Goal: Task Accomplishment & Management: Manage account settings

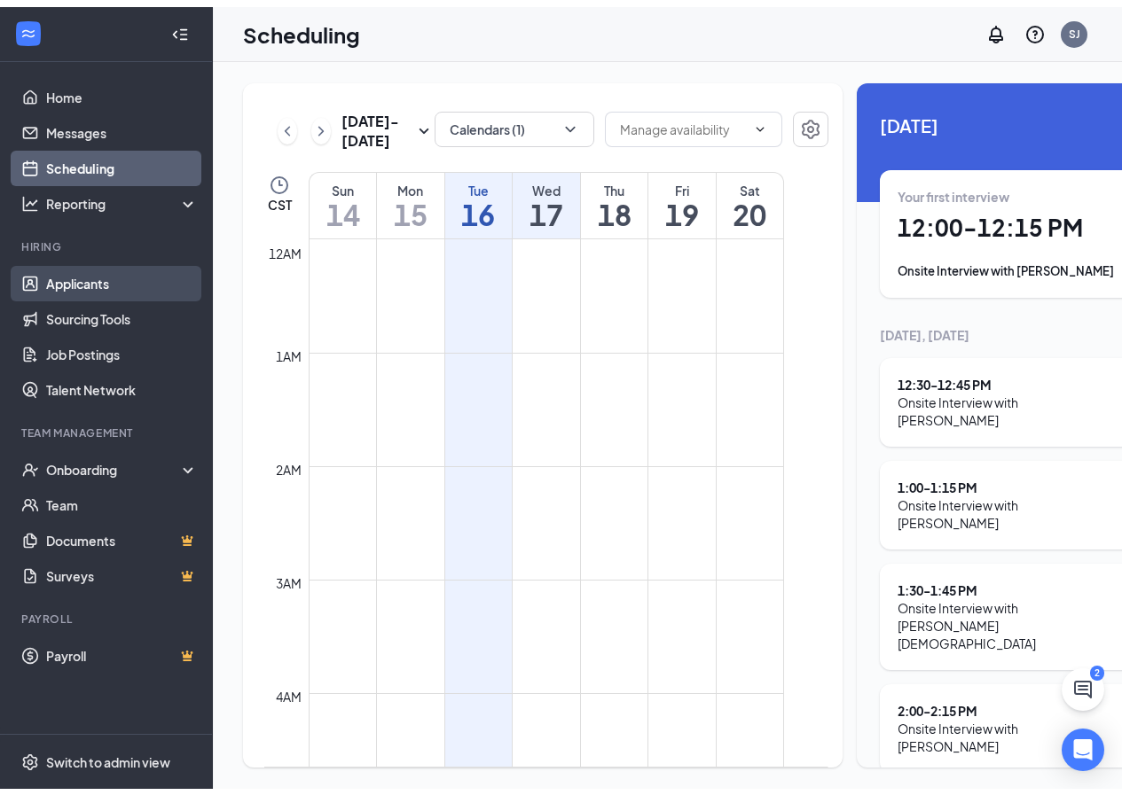
scroll to position [251, 0]
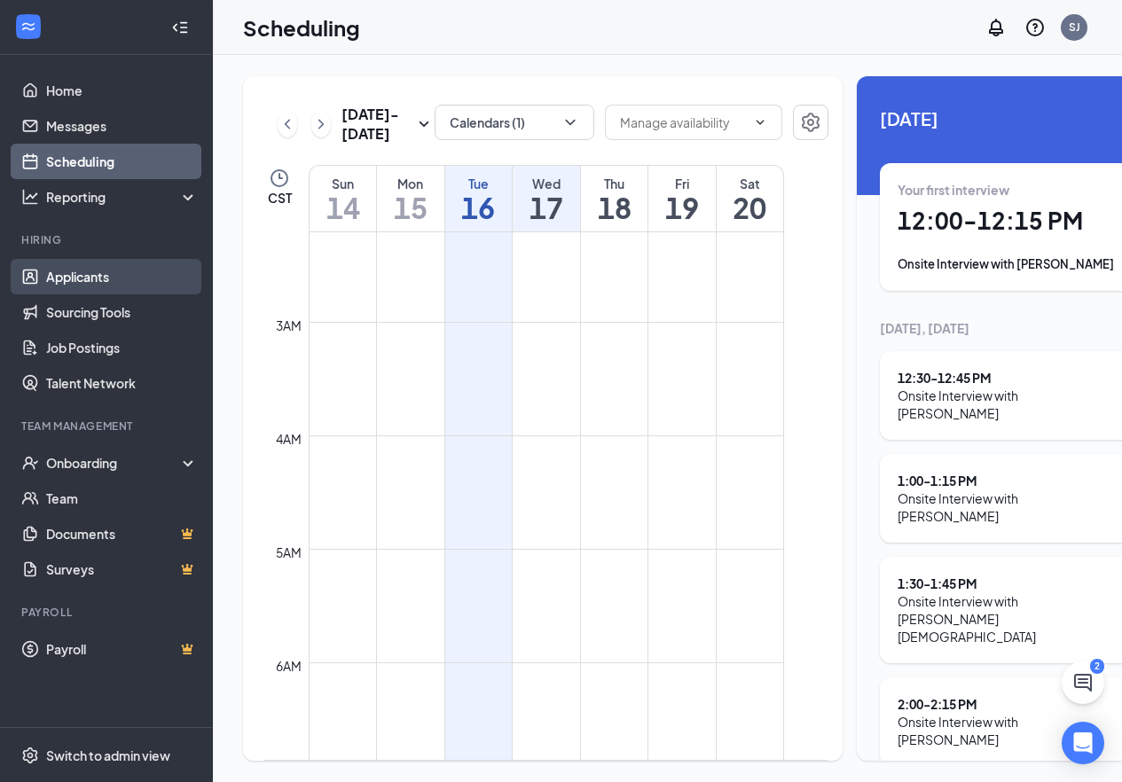
click at [106, 284] on link "Applicants" at bounding box center [122, 276] width 152 height 35
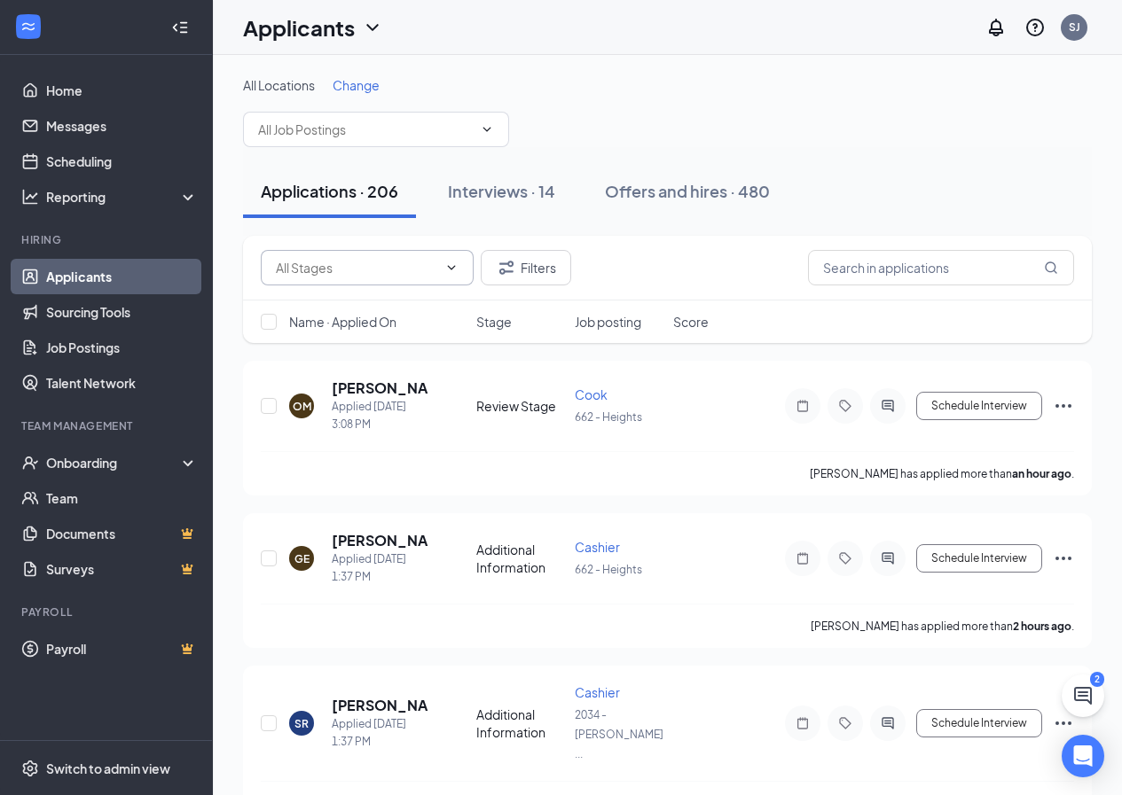
click at [473, 277] on span at bounding box center [367, 267] width 213 height 35
click at [442, 278] on span at bounding box center [367, 267] width 213 height 35
click at [451, 271] on icon "ChevronDown" at bounding box center [451, 268] width 14 height 14
click at [373, 121] on input "text" at bounding box center [365, 130] width 215 height 20
click at [287, 89] on span "All Locations" at bounding box center [279, 85] width 72 height 16
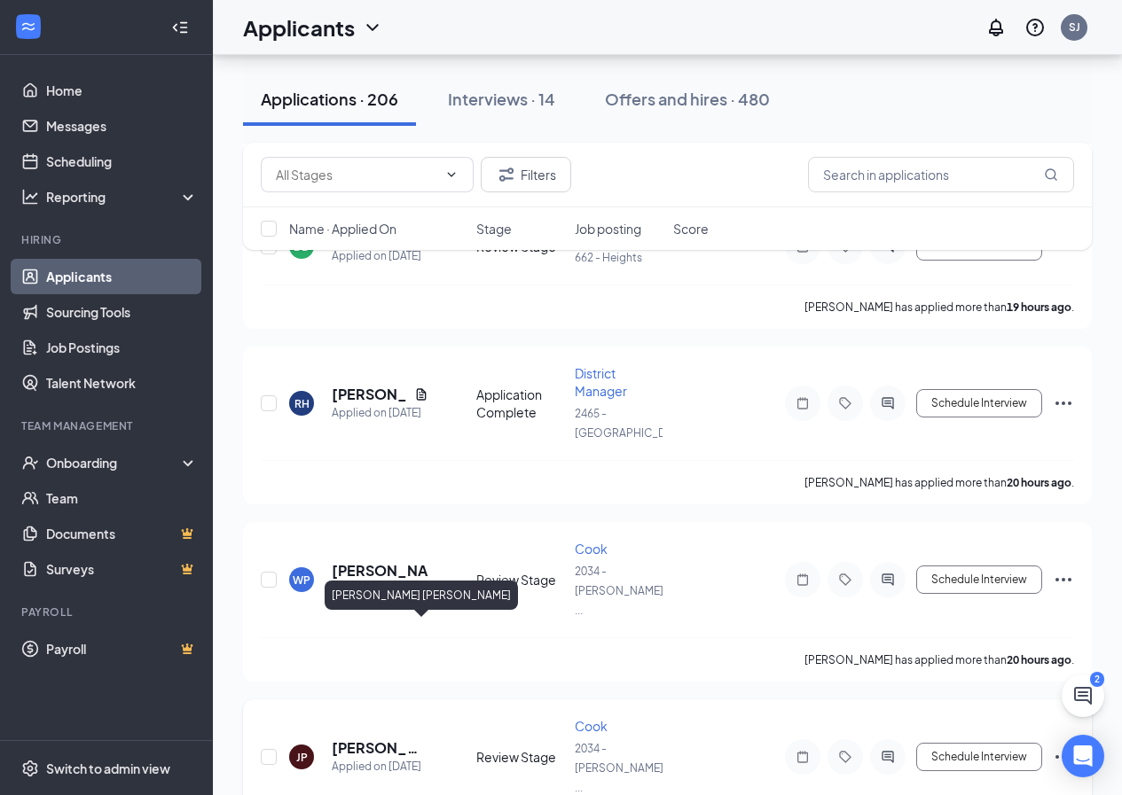
scroll to position [2128, 0]
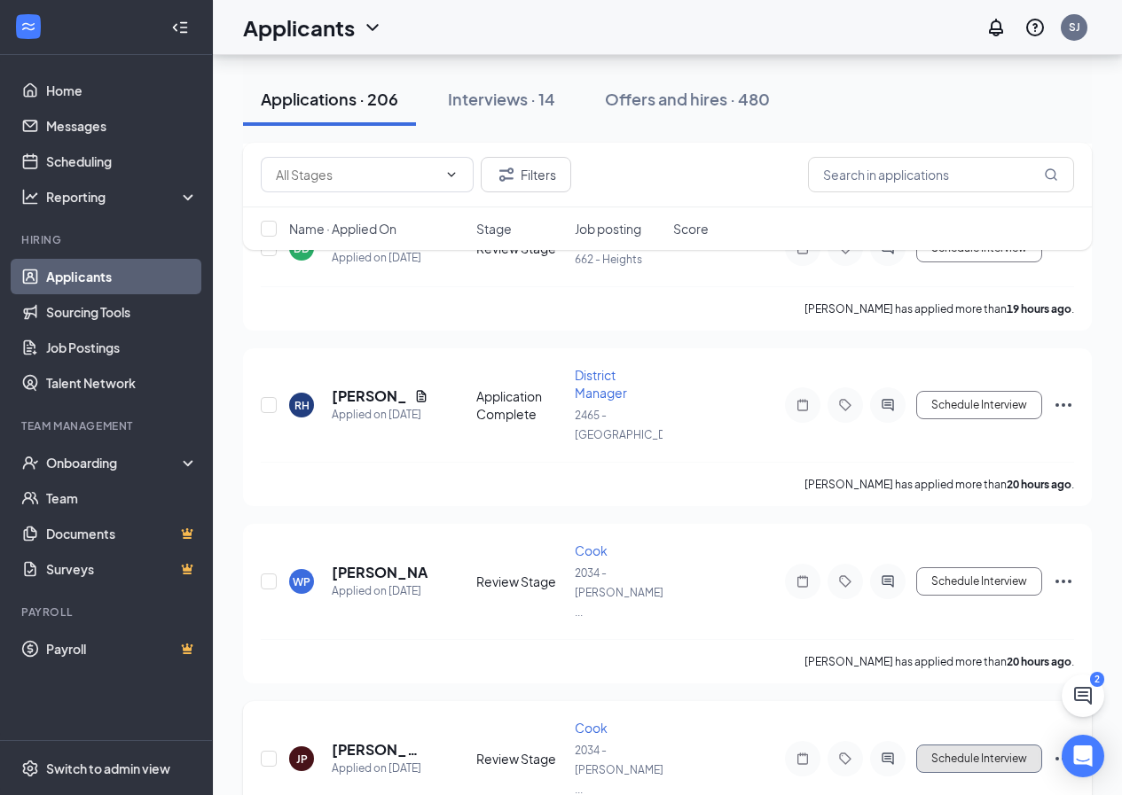
click at [1007, 745] on button "Schedule Interview" at bounding box center [979, 759] width 126 height 28
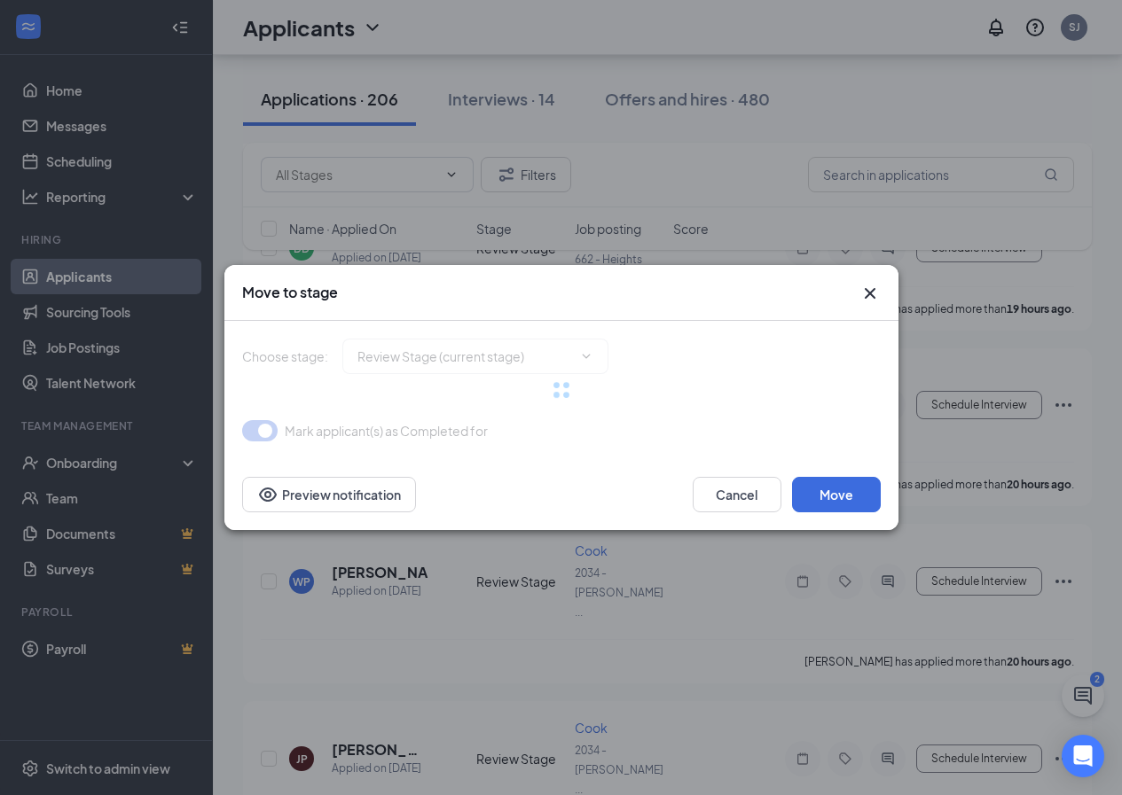
type input "Onsite Interview (next stage)"
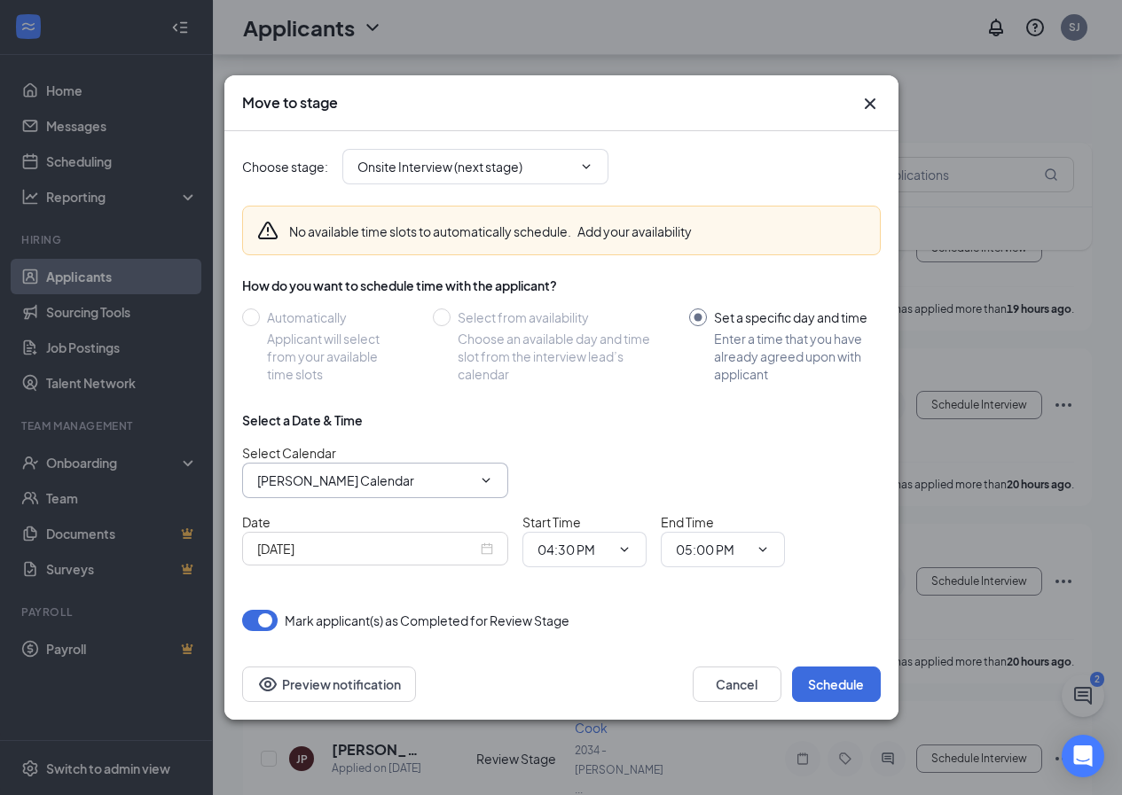
click at [460, 471] on input "[PERSON_NAME] Calendar" at bounding box center [364, 481] width 215 height 20
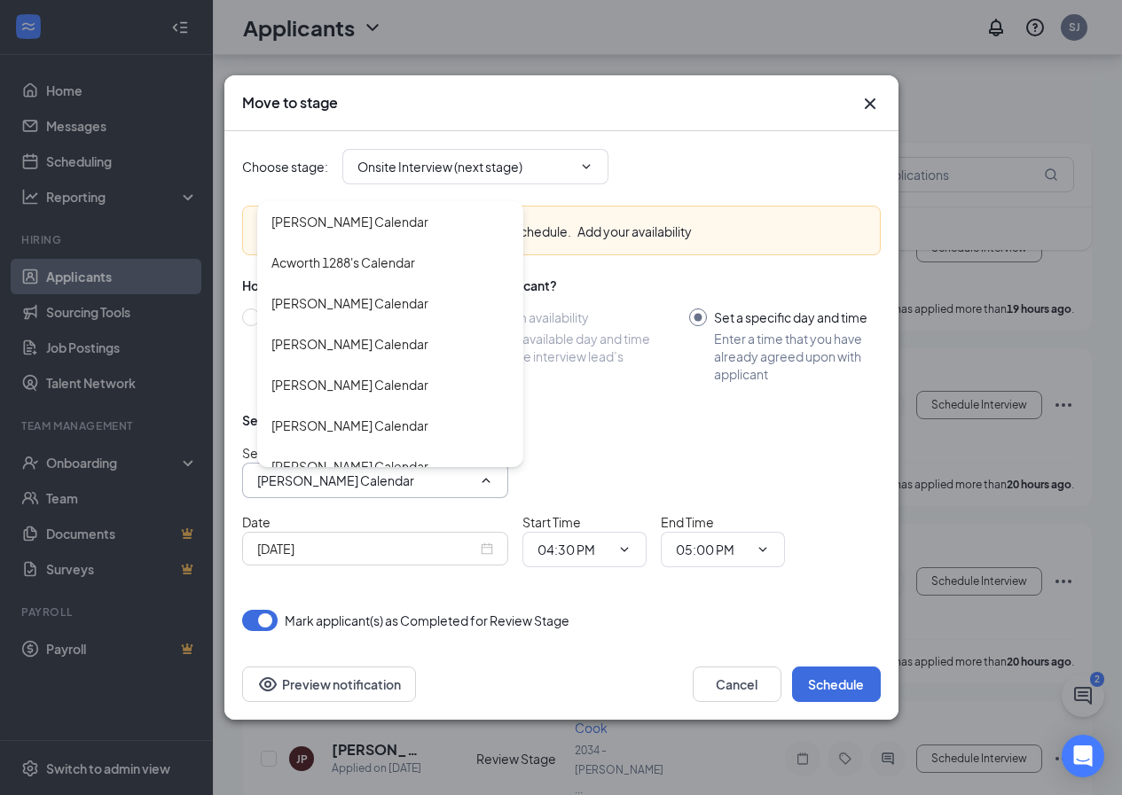
click at [460, 471] on input "[PERSON_NAME] Calendar" at bounding box center [364, 481] width 215 height 20
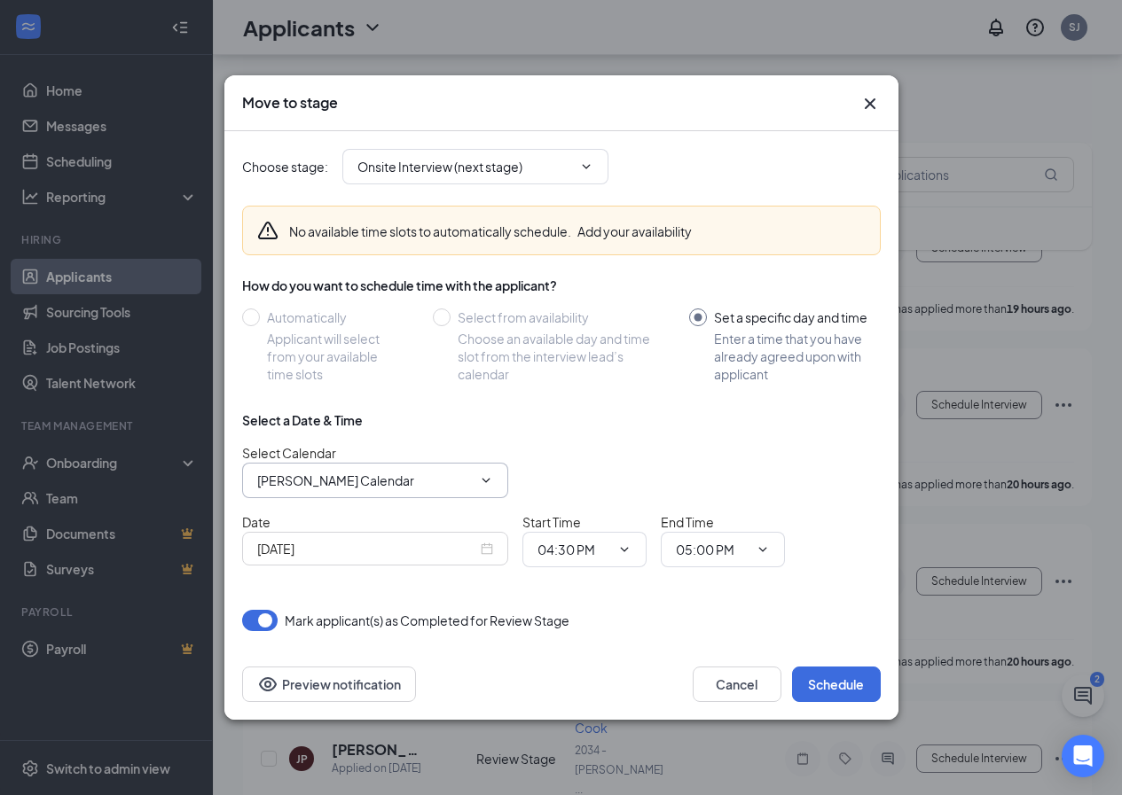
click at [440, 551] on input "[DATE]" at bounding box center [367, 549] width 220 height 20
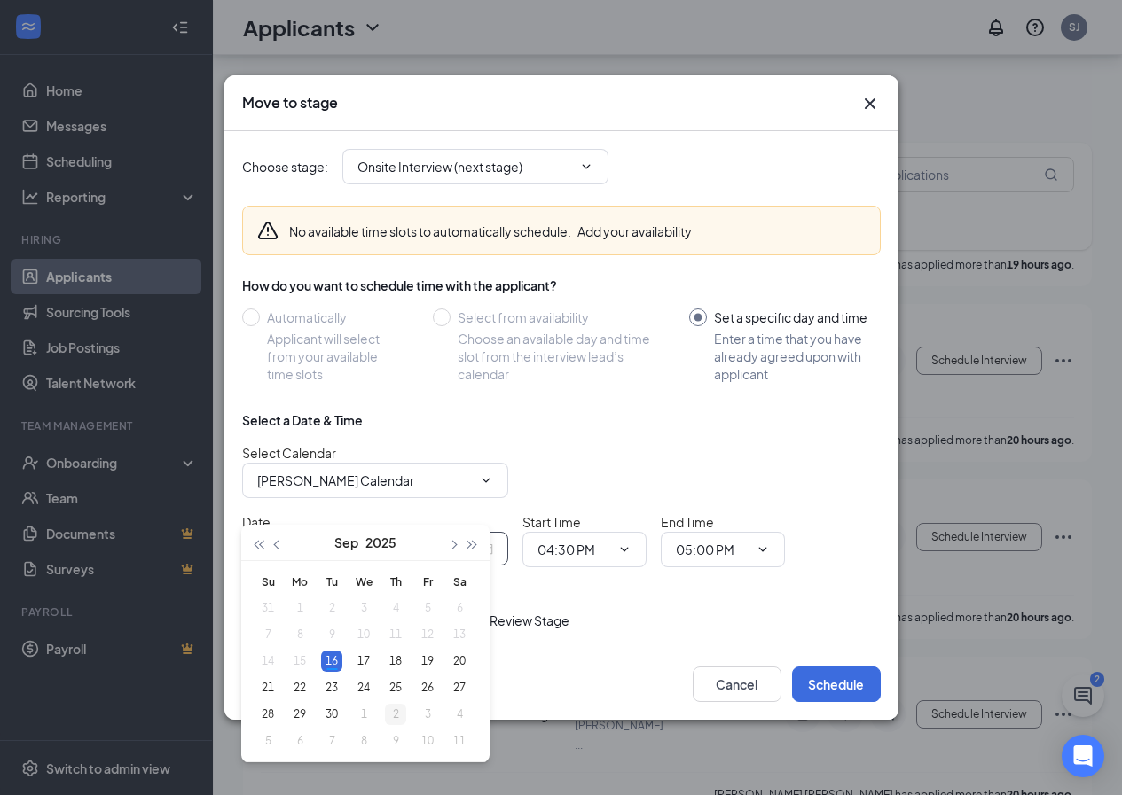
scroll to position [2217, 0]
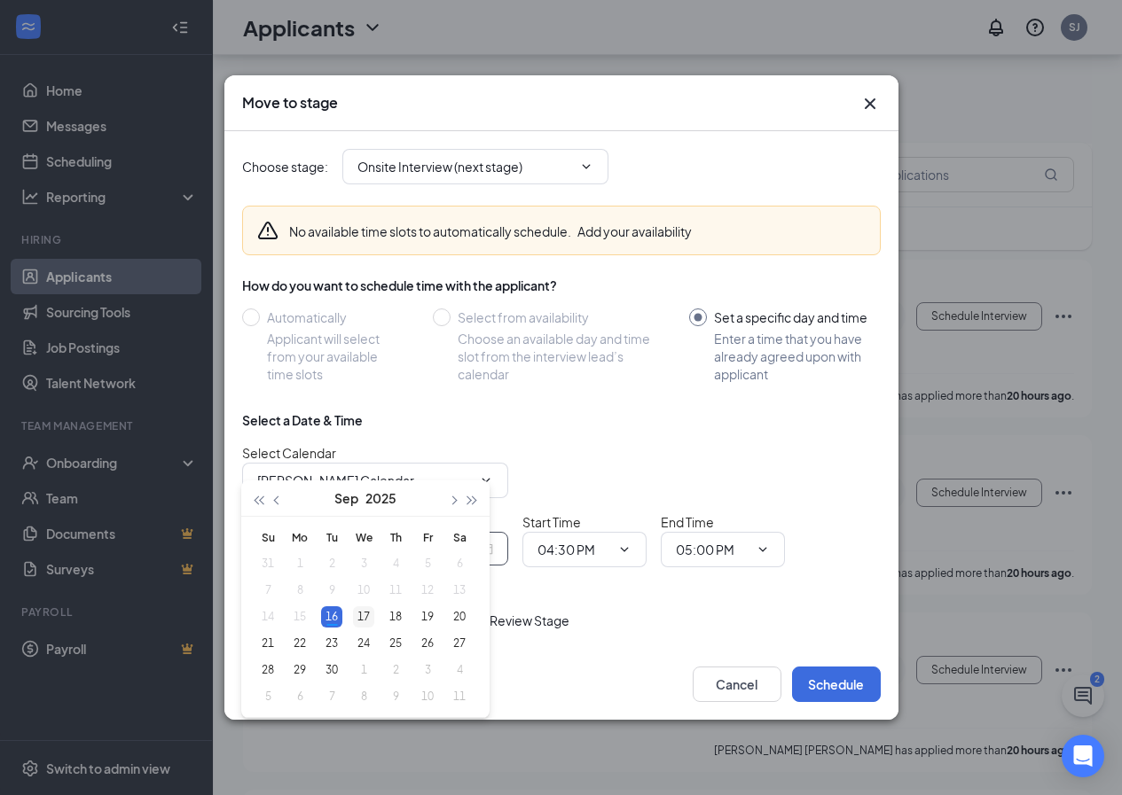
type input "[DATE]"
click at [365, 615] on div "17" at bounding box center [363, 616] width 21 height 21
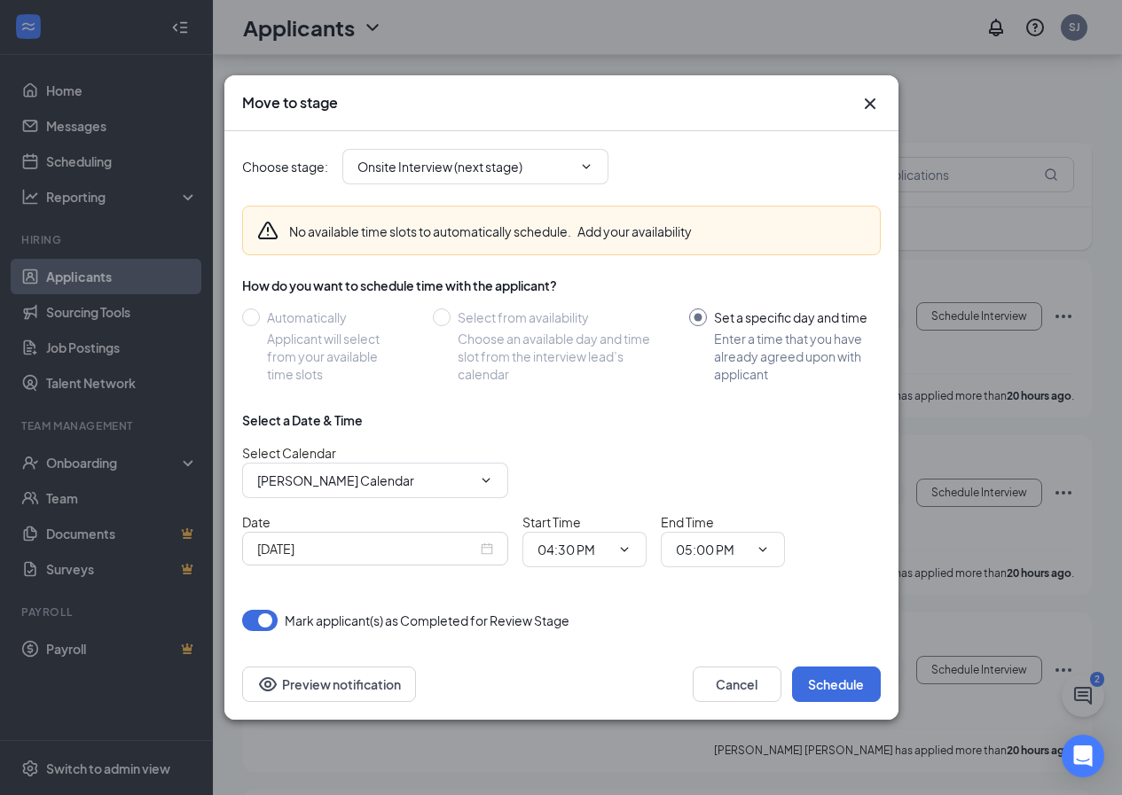
click at [871, 105] on icon "Cross" at bounding box center [869, 103] width 11 height 11
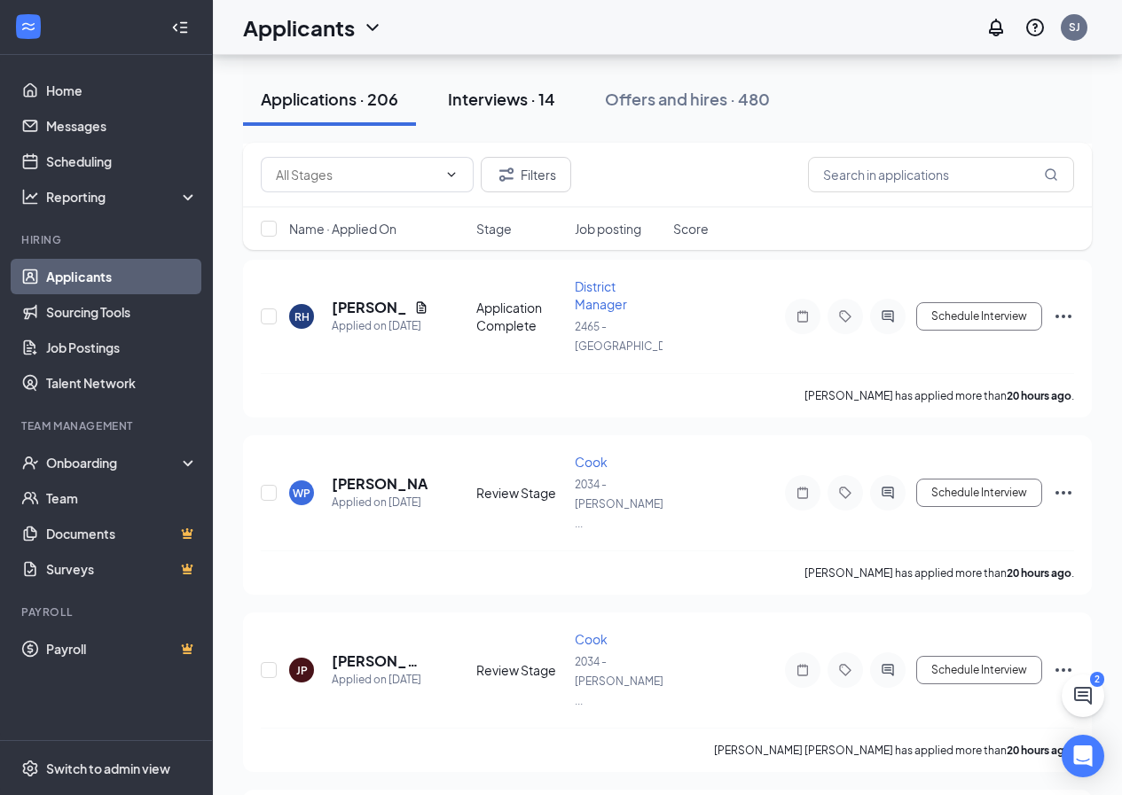
click at [516, 106] on div "Interviews · 14" at bounding box center [501, 99] width 107 height 22
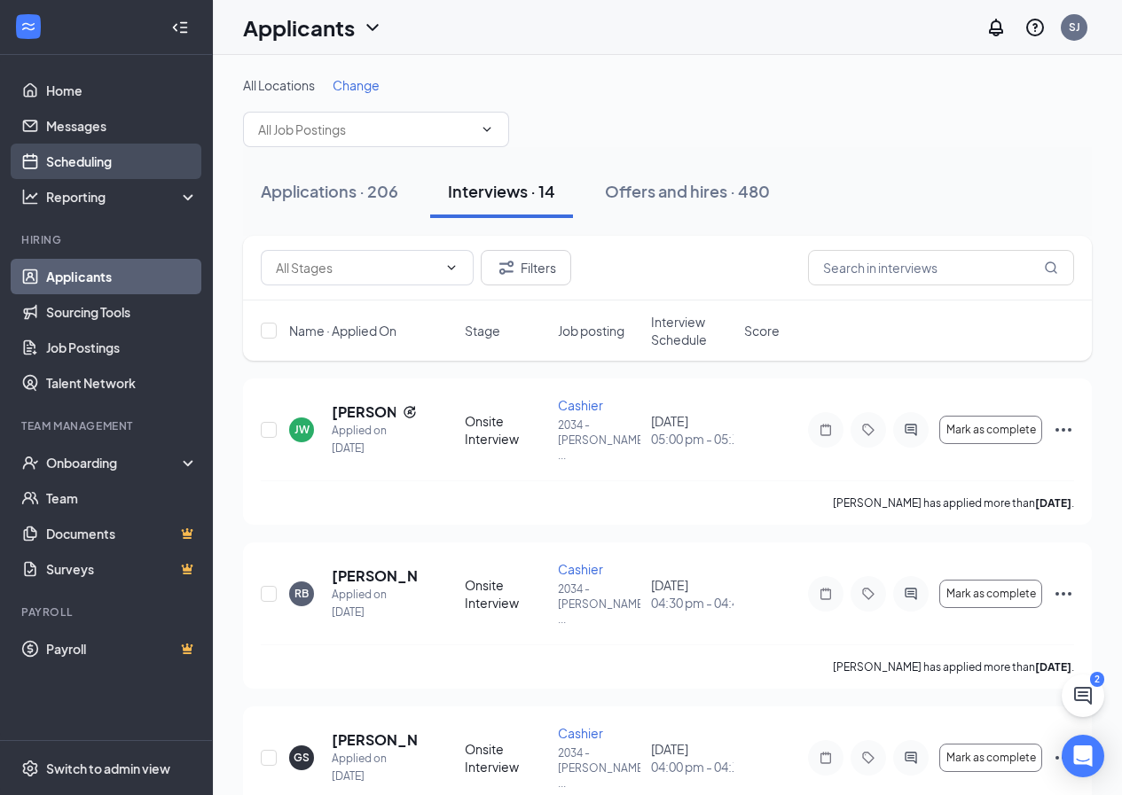
click at [116, 149] on link "Scheduling" at bounding box center [122, 161] width 152 height 35
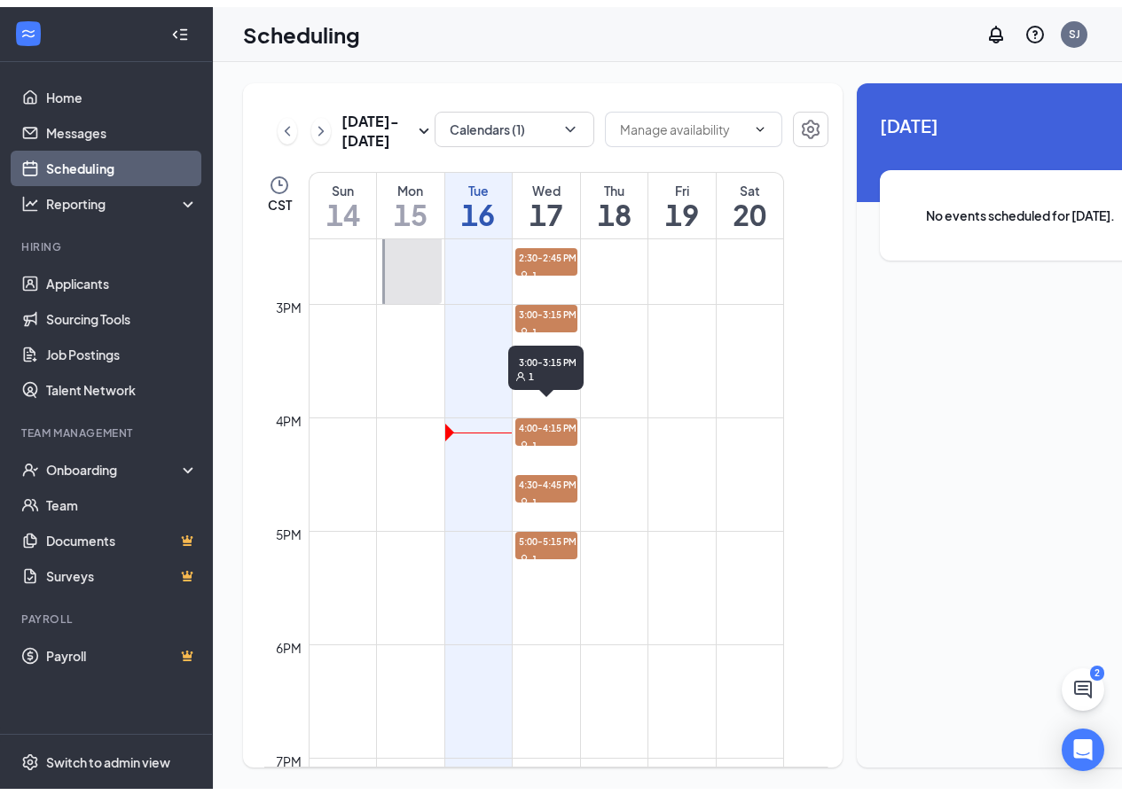
scroll to position [1670, 0]
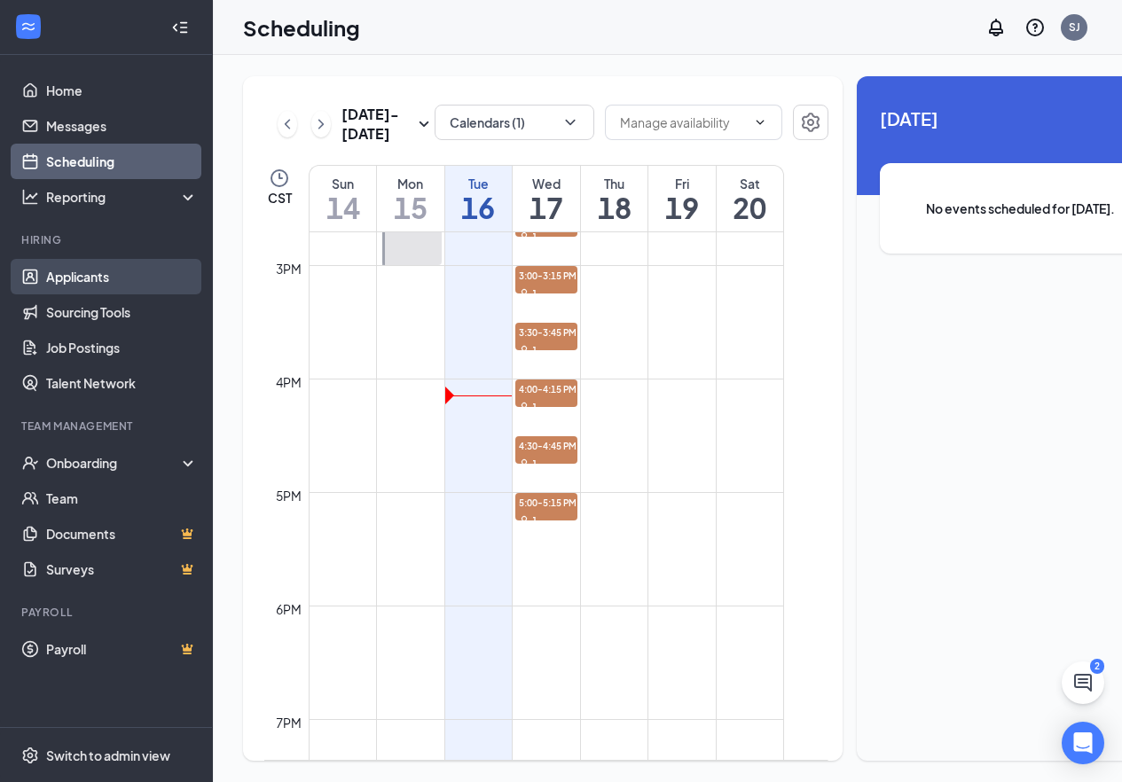
click at [103, 285] on link "Applicants" at bounding box center [122, 276] width 152 height 35
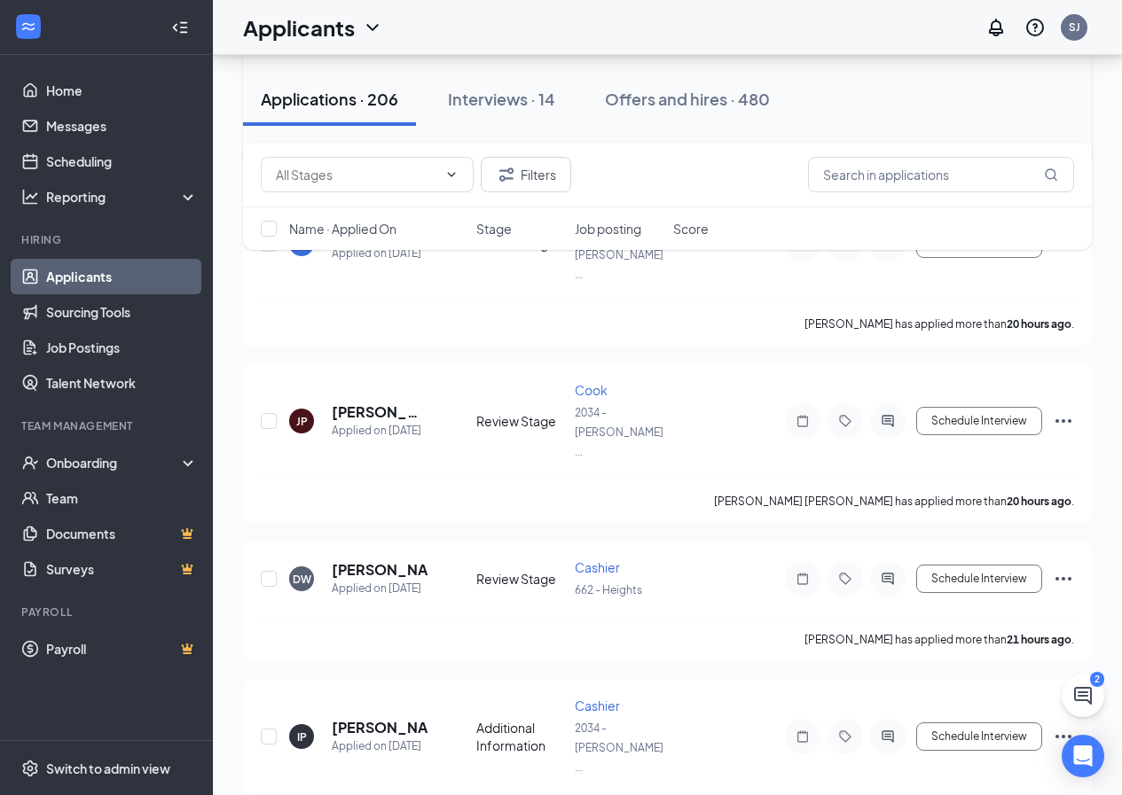
scroll to position [2483, 0]
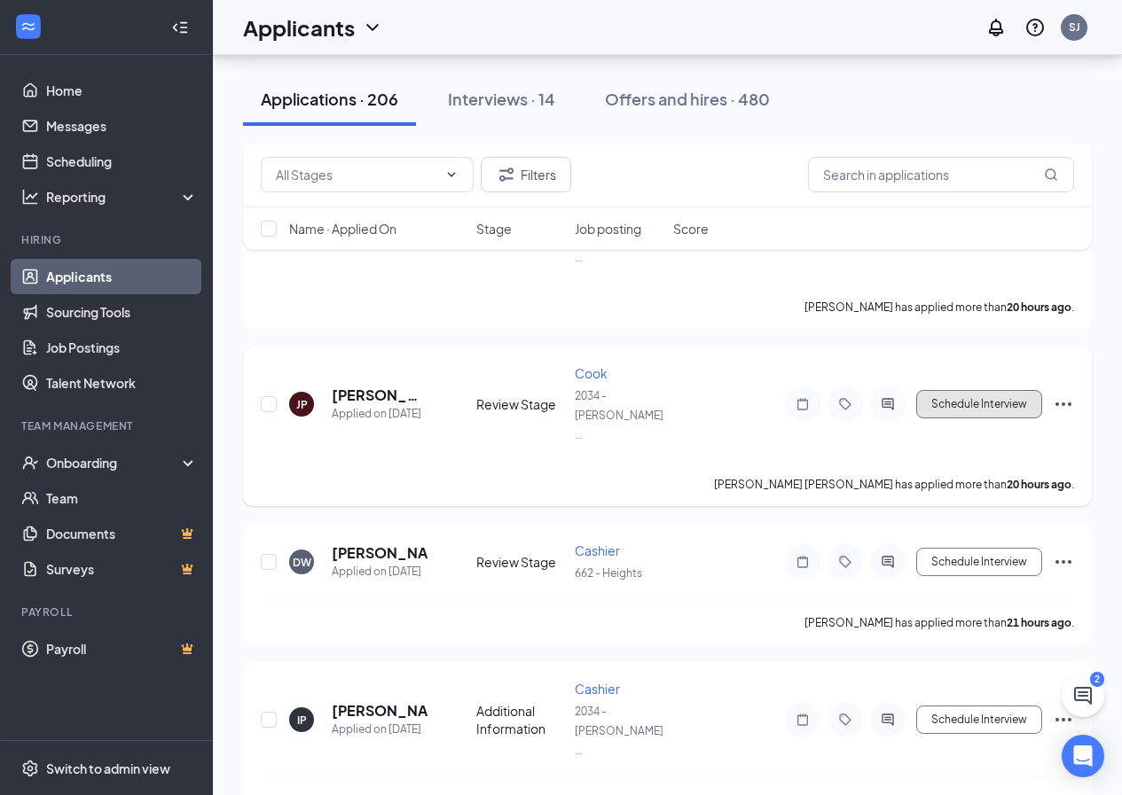
click at [996, 390] on button "Schedule Interview" at bounding box center [979, 404] width 126 height 28
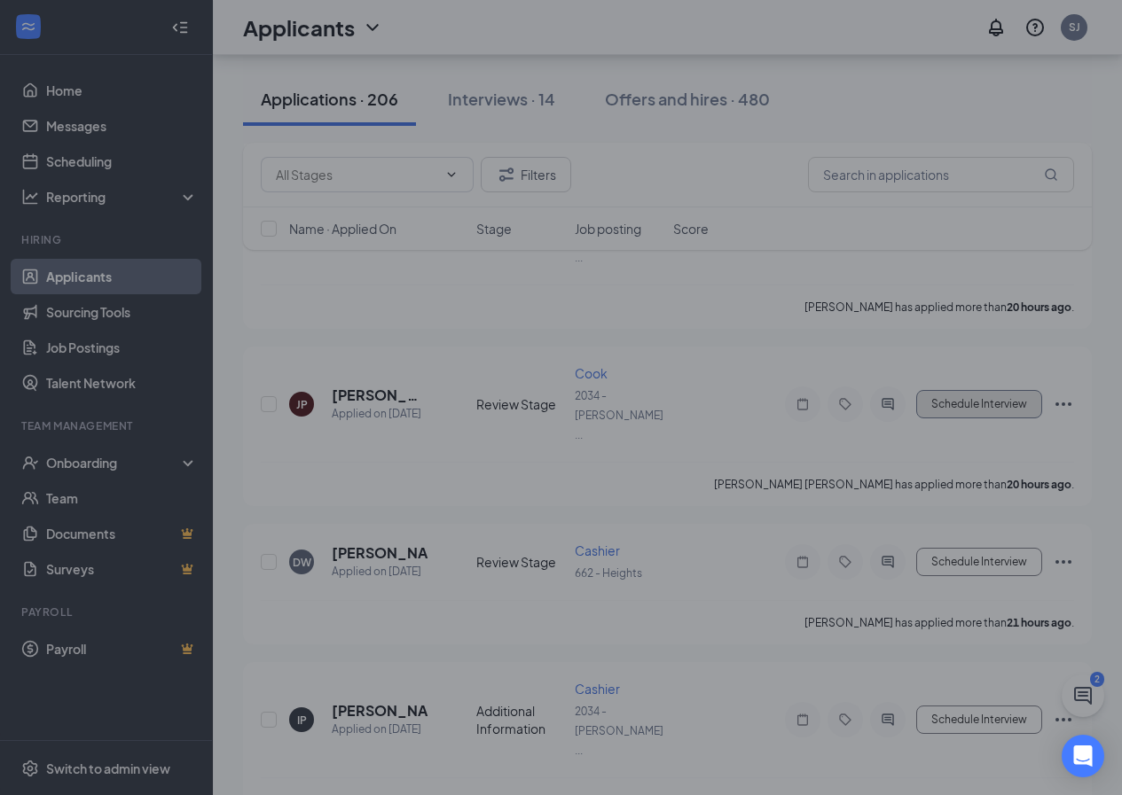
type input "Onsite Interview (next stage)"
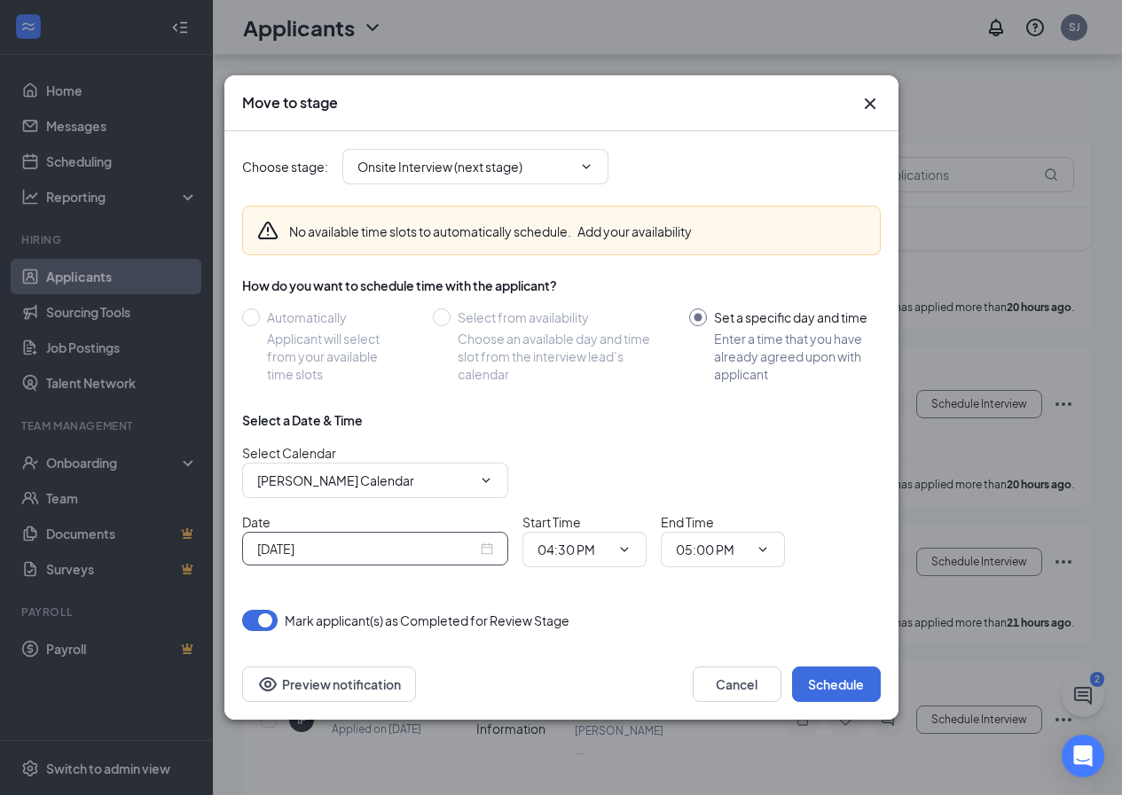
click at [449, 552] on input "[DATE]" at bounding box center [367, 549] width 220 height 20
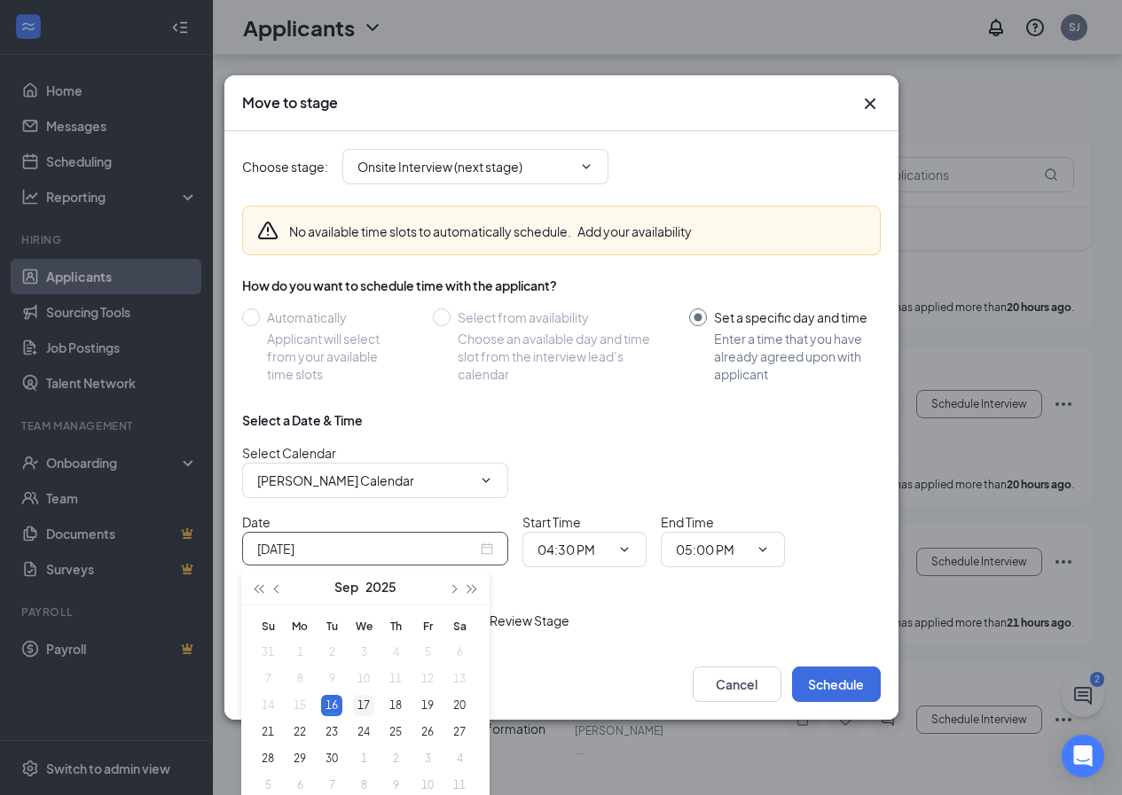
type input "[DATE]"
click at [361, 703] on div "17" at bounding box center [363, 705] width 21 height 21
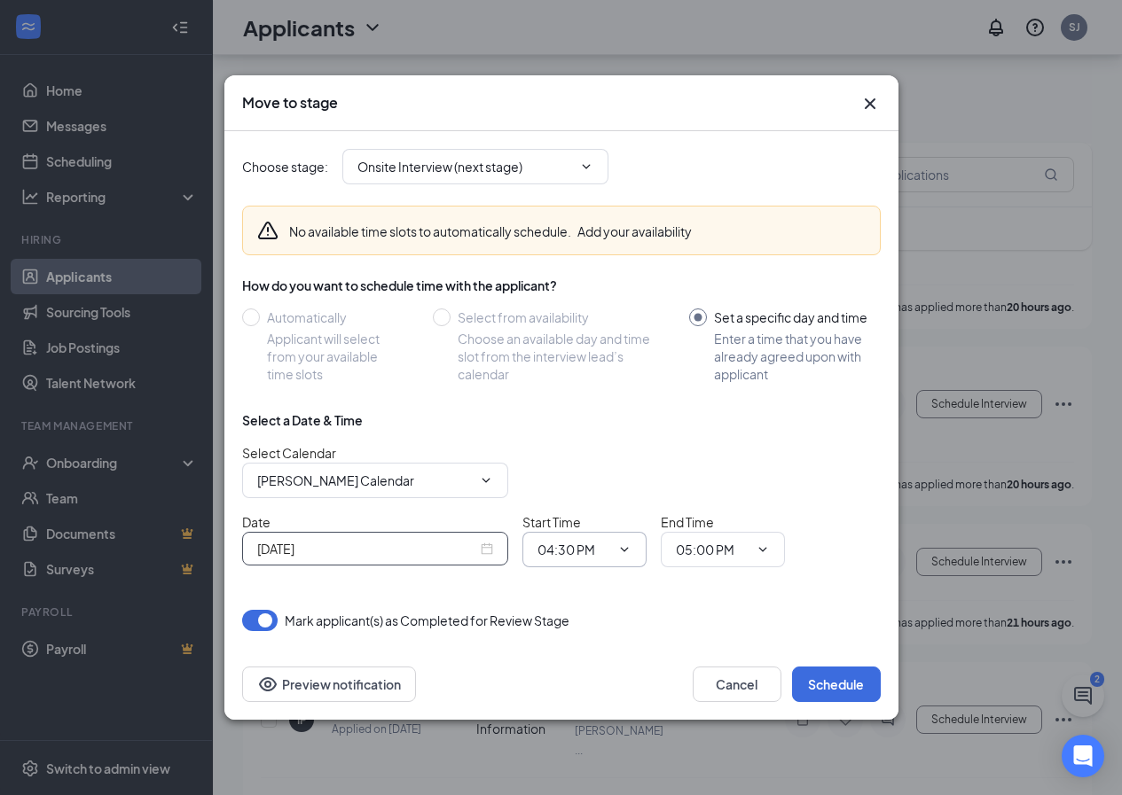
click at [626, 548] on icon "ChevronDown" at bounding box center [624, 550] width 14 height 14
click at [627, 549] on icon "ChevronDown" at bounding box center [624, 549] width 8 height 4
click at [578, 546] on input "04:30 PM" at bounding box center [573, 550] width 73 height 20
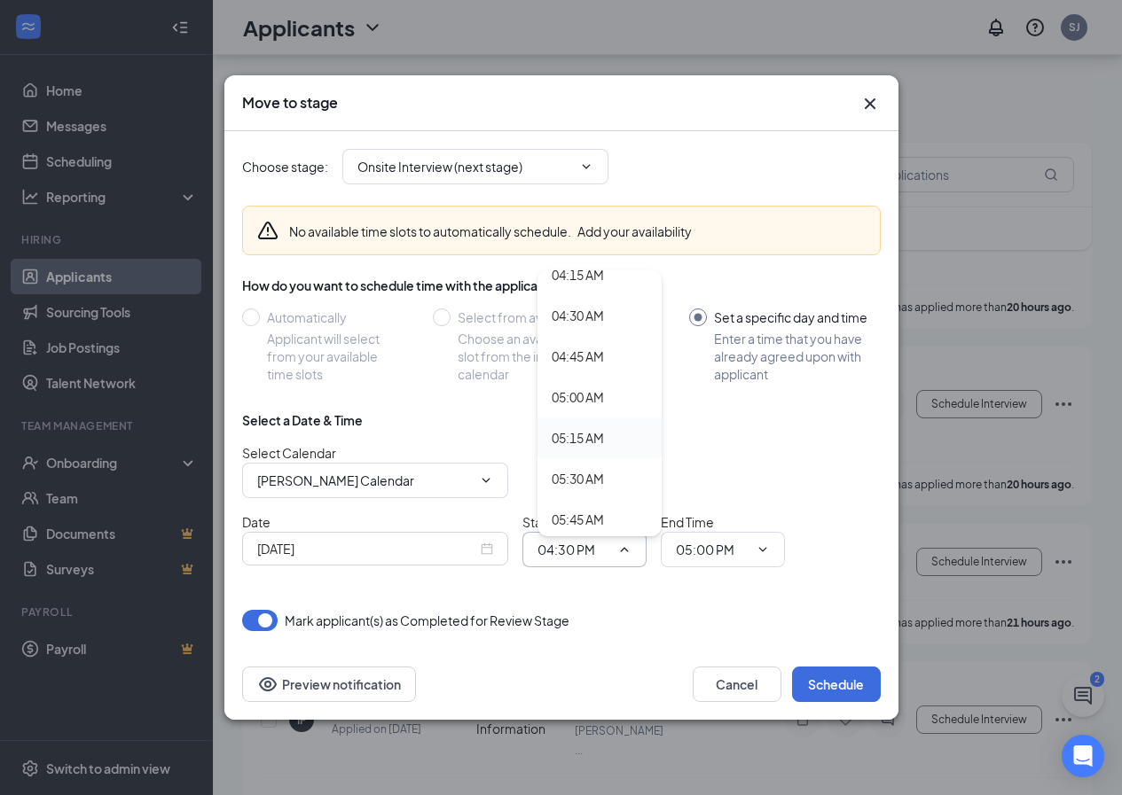
click at [595, 432] on div "05:15 AM" at bounding box center [577, 438] width 52 height 20
click at [603, 541] on input "05:15 AM" at bounding box center [573, 550] width 73 height 20
click at [598, 450] on div "05:15 PM" at bounding box center [577, 445] width 52 height 20
type input "05:15 PM"
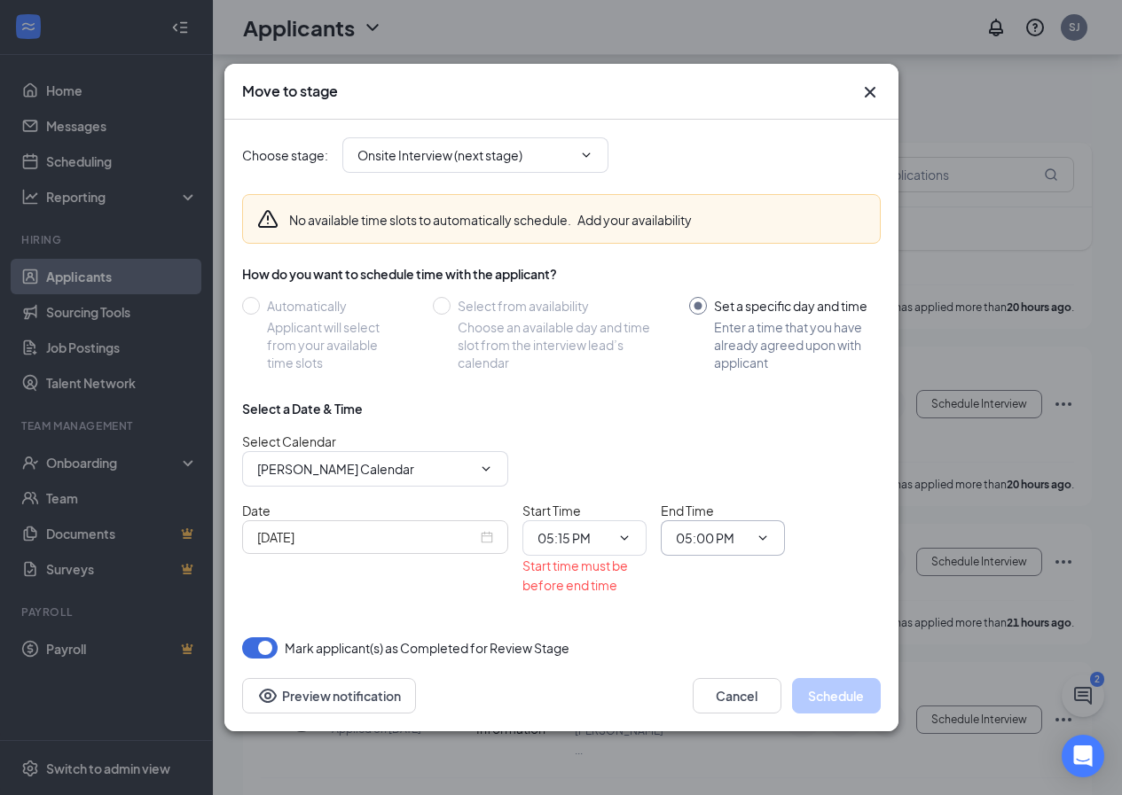
click at [753, 535] on span at bounding box center [761, 538] width 18 height 14
click at [754, 536] on span at bounding box center [761, 538] width 18 height 14
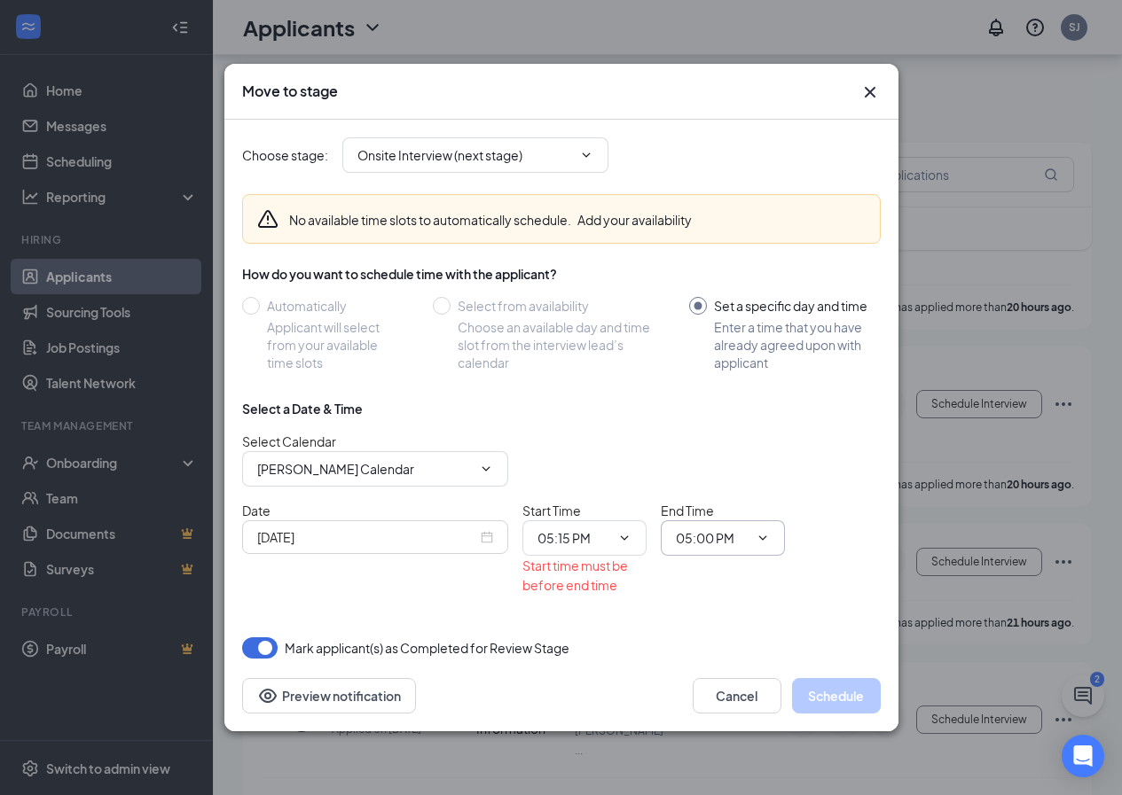
drag, startPoint x: 734, startPoint y: 536, endPoint x: 699, endPoint y: 538, distance: 35.6
click at [731, 536] on input "05:00 PM" at bounding box center [712, 538] width 73 height 20
click at [614, 543] on span at bounding box center [623, 538] width 18 height 14
click at [709, 543] on input "05:00 PM" at bounding box center [712, 538] width 73 height 20
click at [746, 472] on div "05:30 PM" at bounding box center [738, 475] width 96 height 20
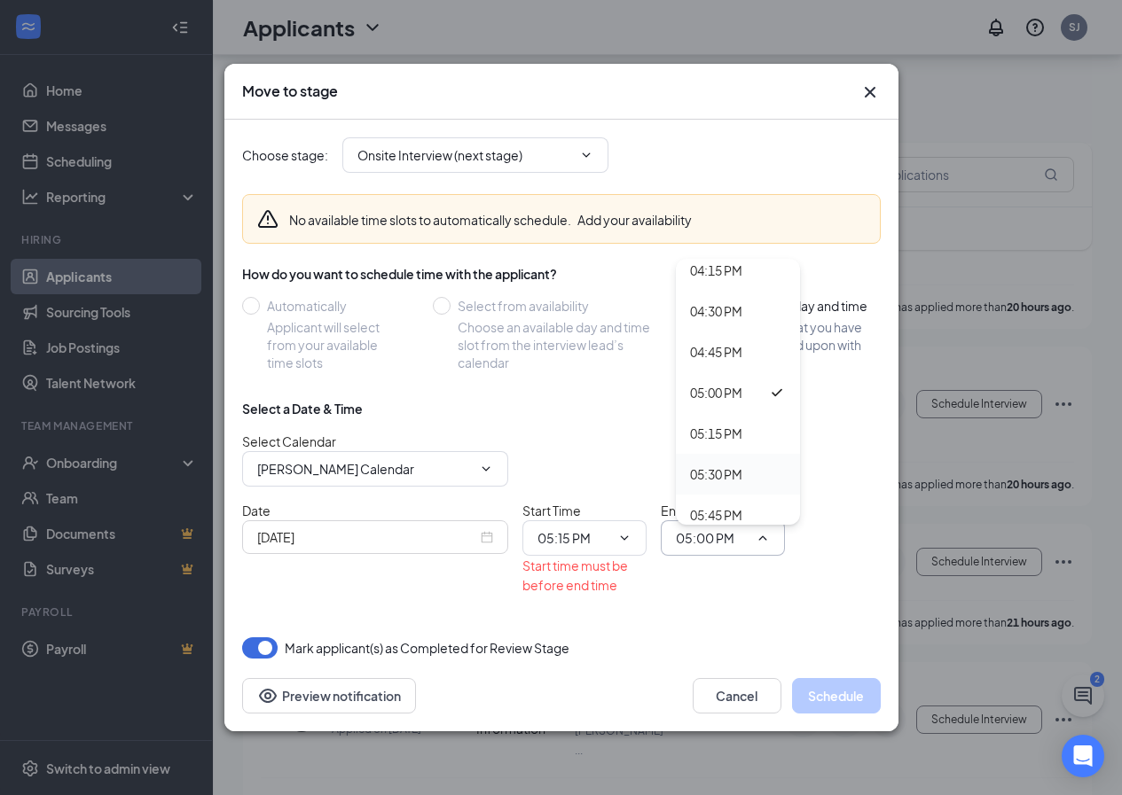
type input "05:30 PM"
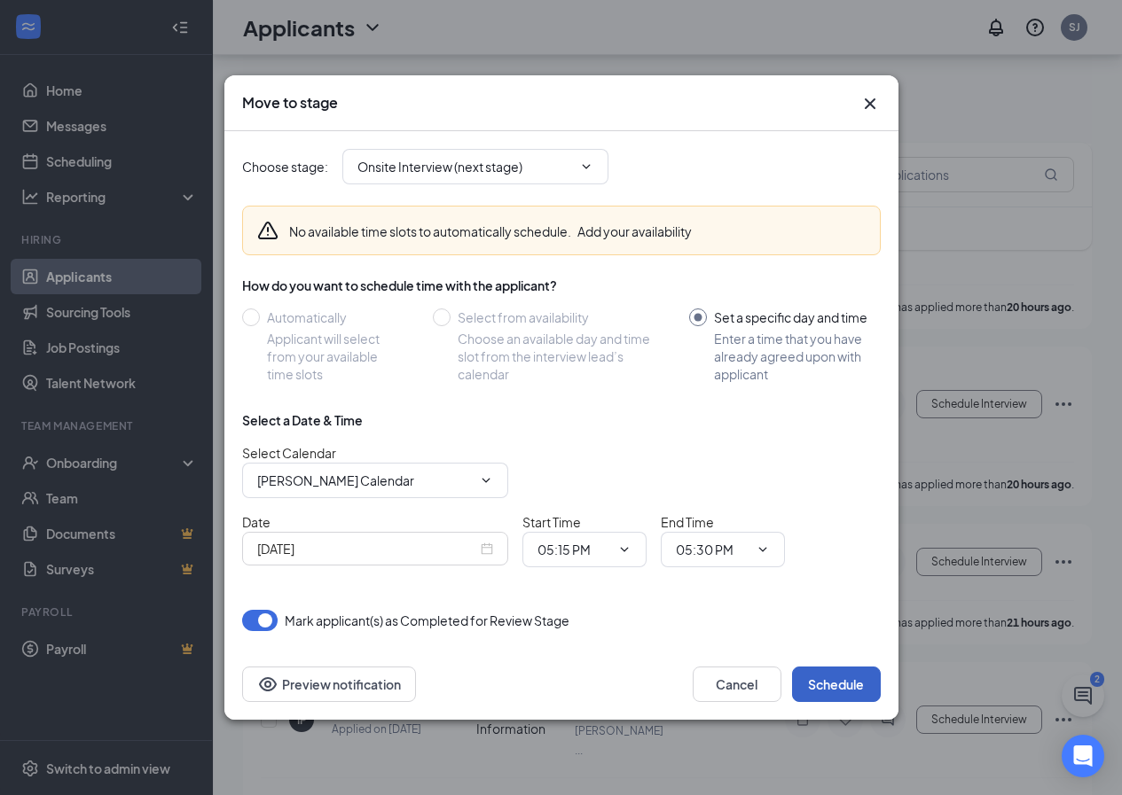
click at [806, 684] on button "Schedule" at bounding box center [836, 684] width 89 height 35
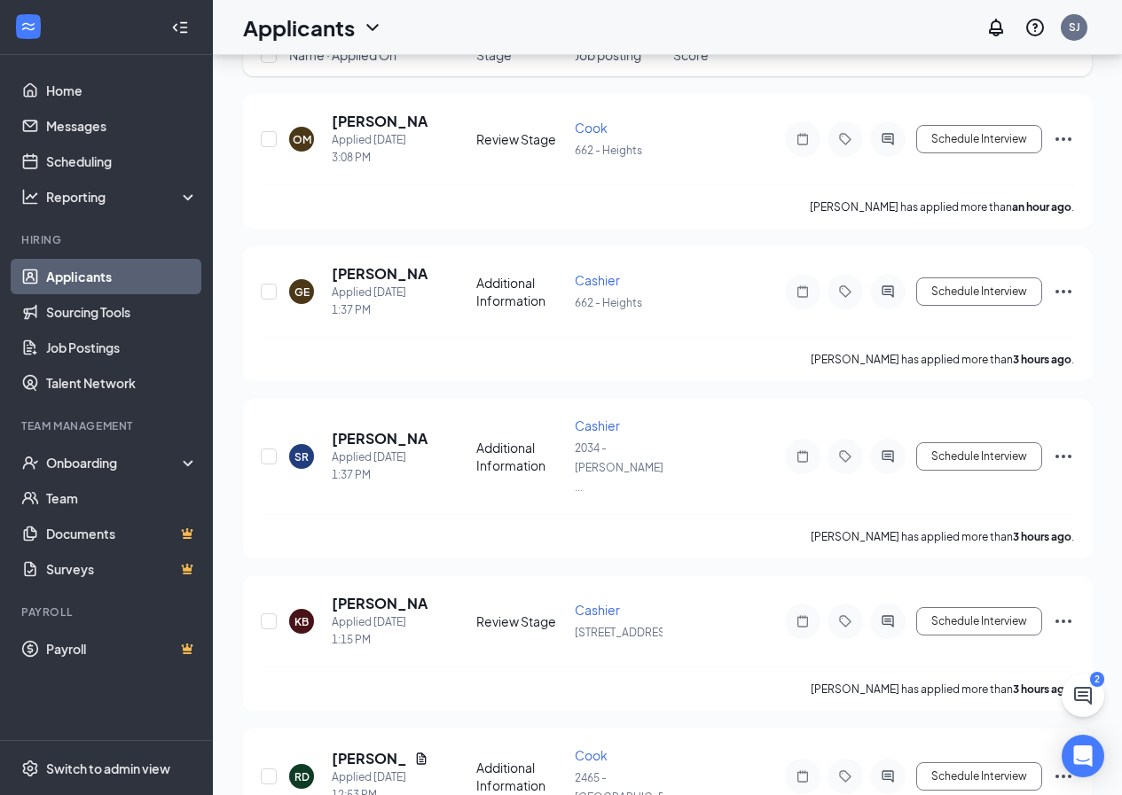
scroll to position [89, 0]
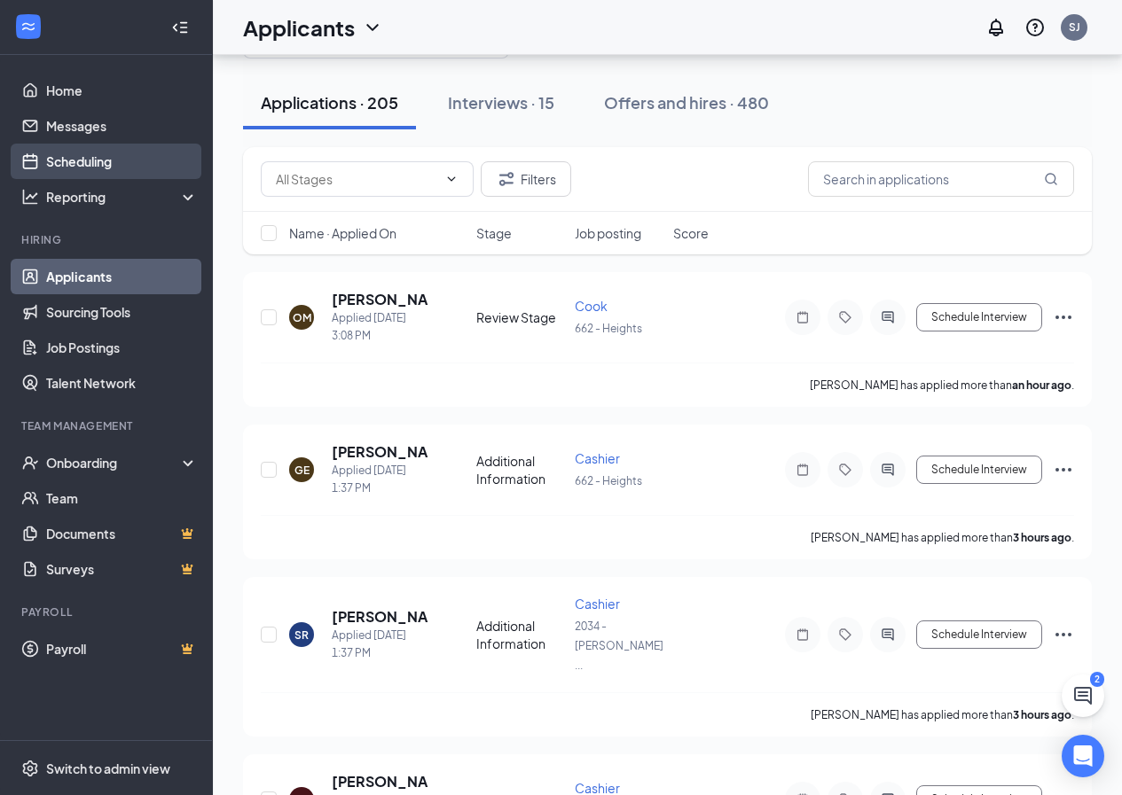
click at [130, 155] on link "Scheduling" at bounding box center [122, 161] width 152 height 35
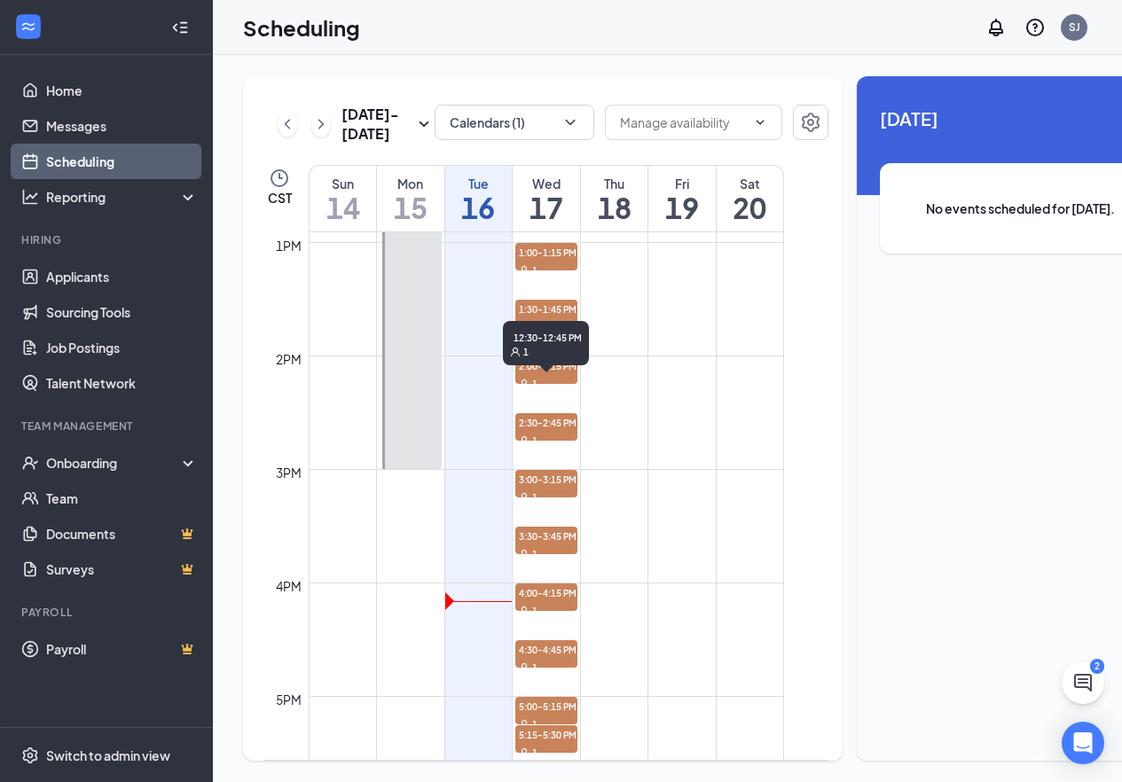
scroll to position [1581, 0]
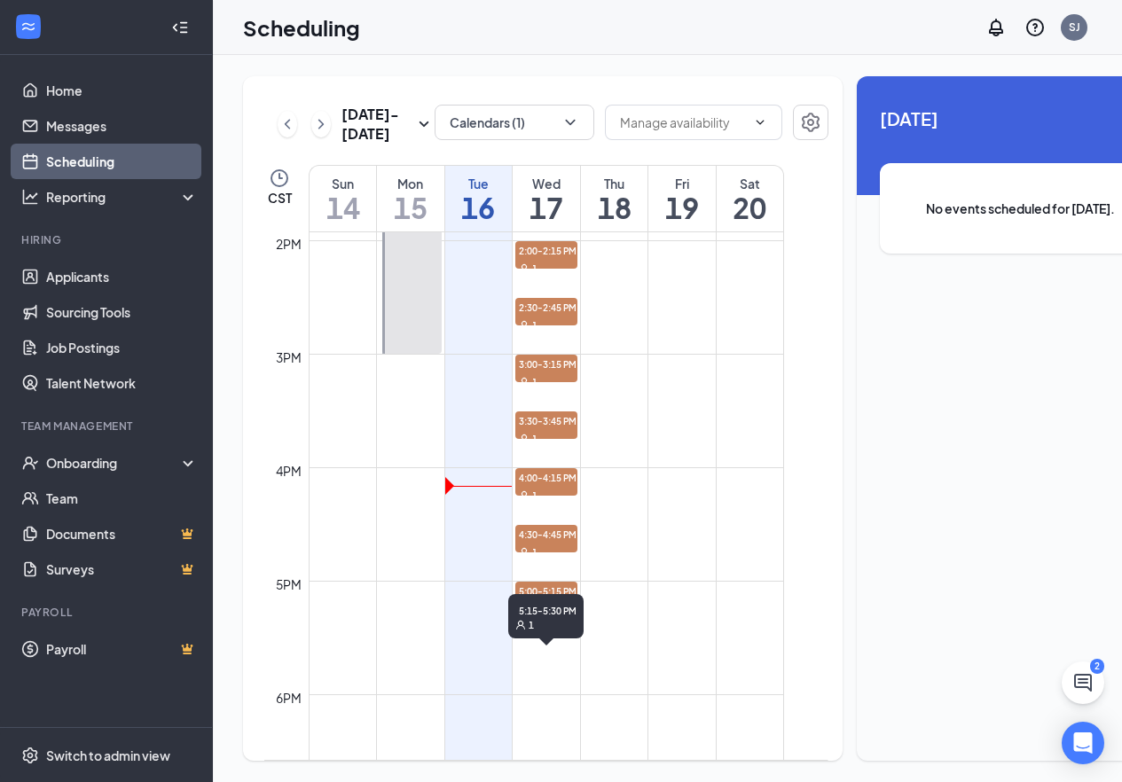
click at [534, 628] on span "5:15-5:30 PM" at bounding box center [546, 619] width 62 height 18
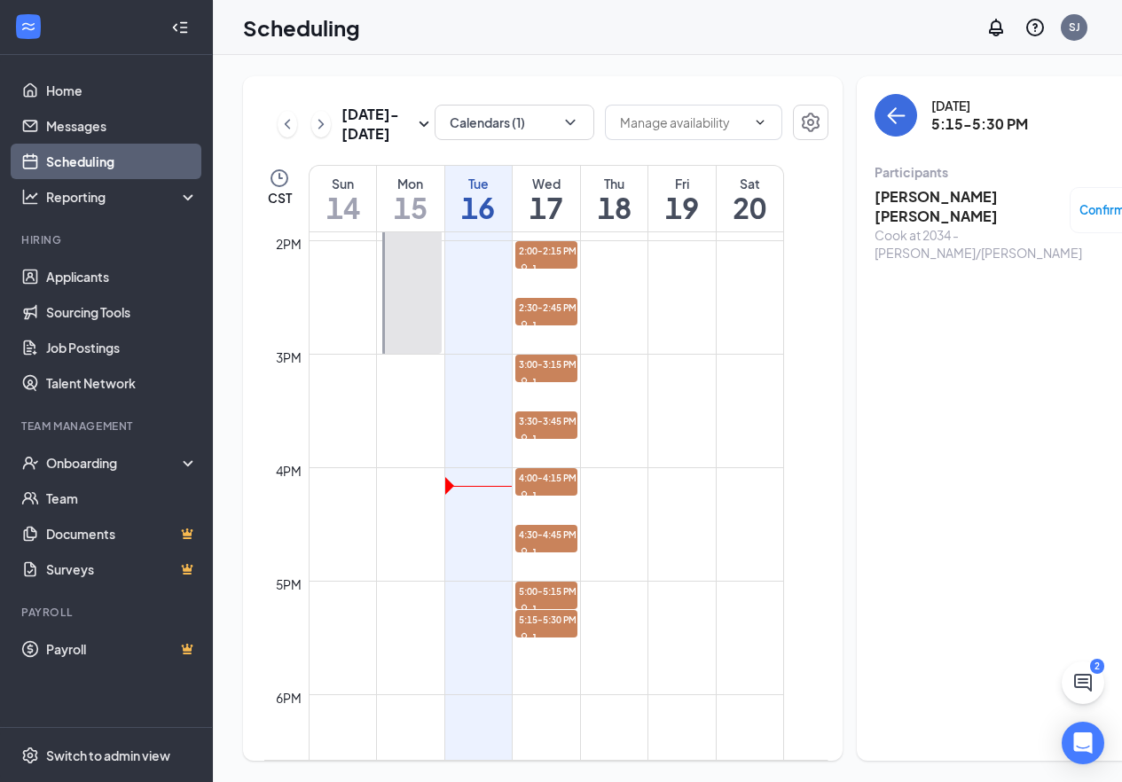
click at [1105, 201] on span "Confirmed" at bounding box center [1109, 210] width 60 height 18
click at [1067, 251] on span "Request Reschedule" at bounding box center [1046, 261] width 121 height 20
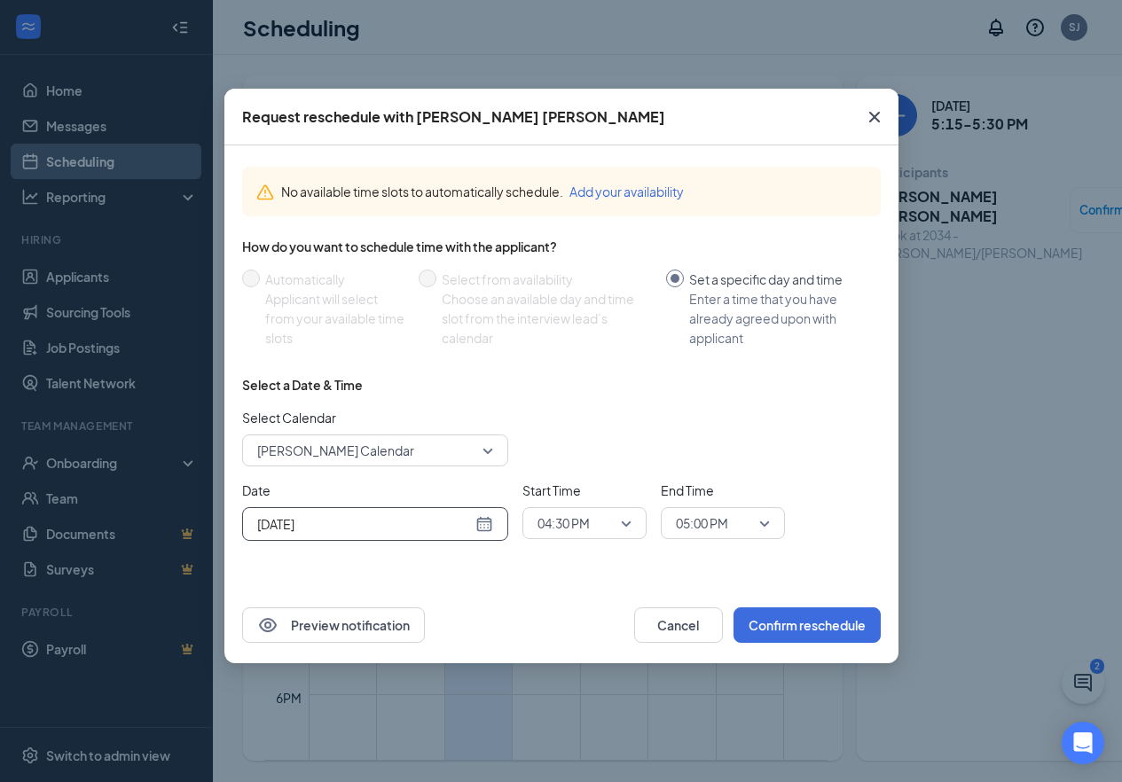
click at [414, 527] on input "[DATE]" at bounding box center [364, 524] width 215 height 20
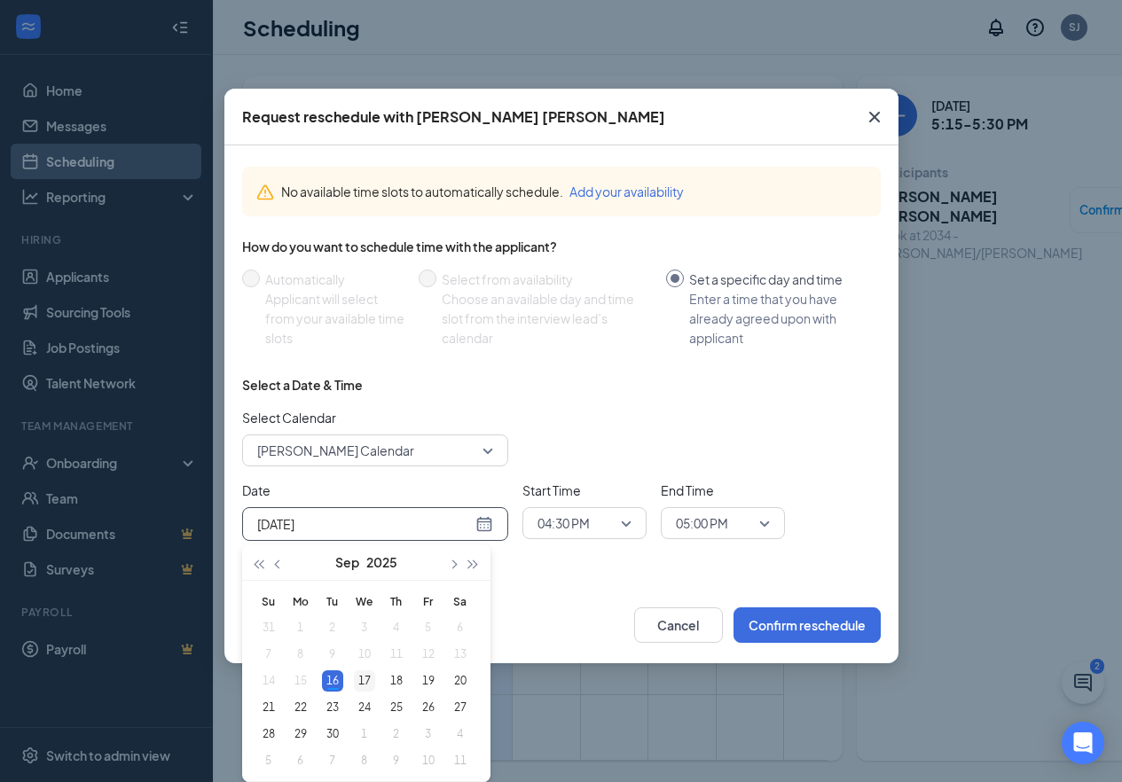
type input "[DATE]"
click at [358, 678] on div "17" at bounding box center [364, 680] width 21 height 21
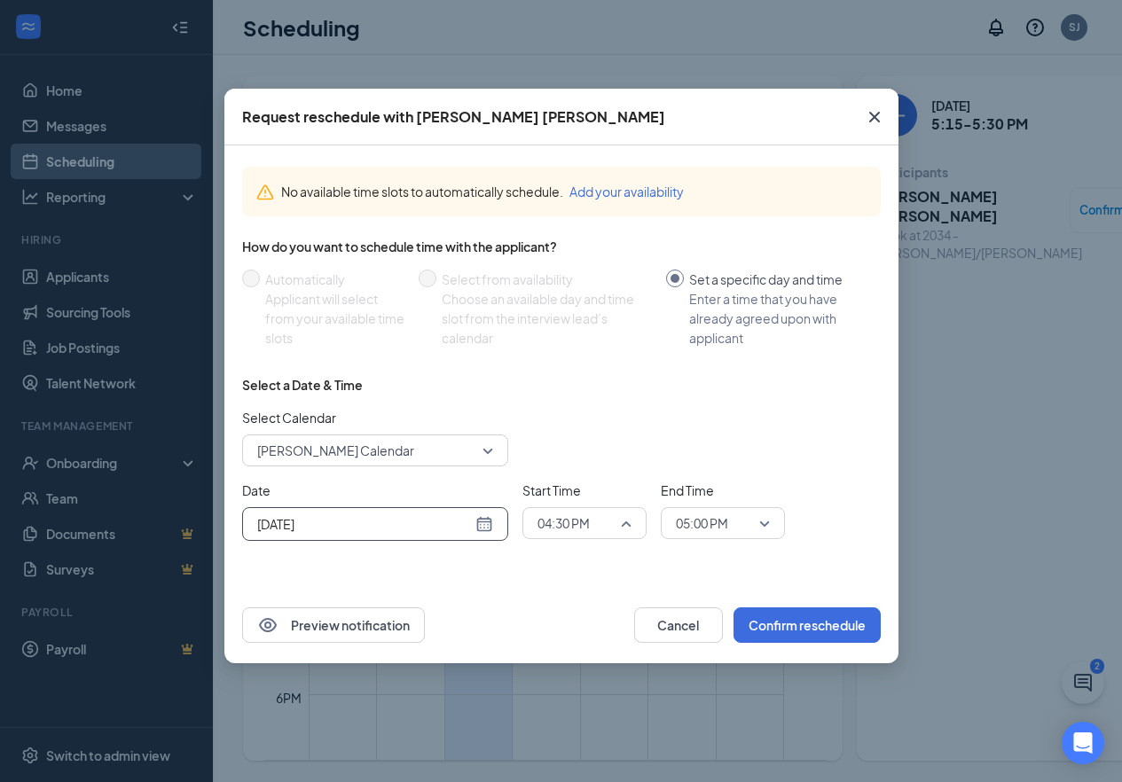
click at [600, 521] on span "04:30 PM" at bounding box center [576, 523] width 78 height 27
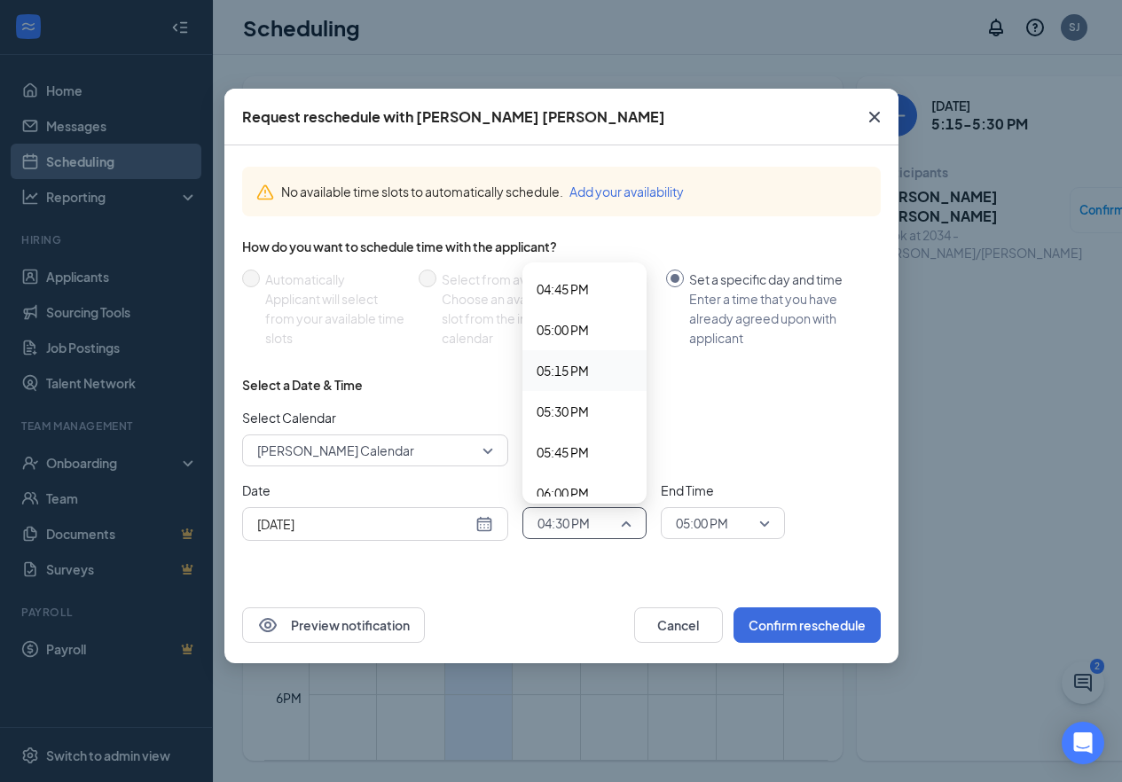
scroll to position [2773, 0]
click at [587, 372] on span "05:30 PM" at bounding box center [562, 374] width 52 height 20
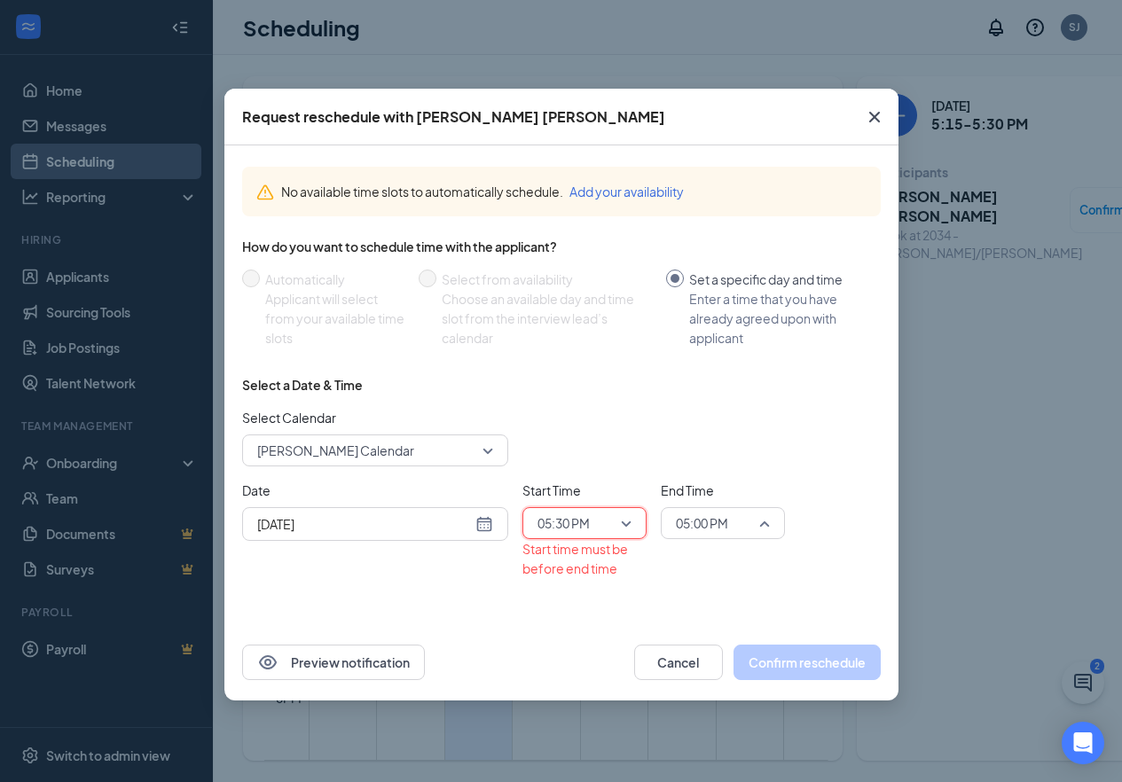
click at [742, 523] on span "05:00 PM" at bounding box center [715, 523] width 78 height 27
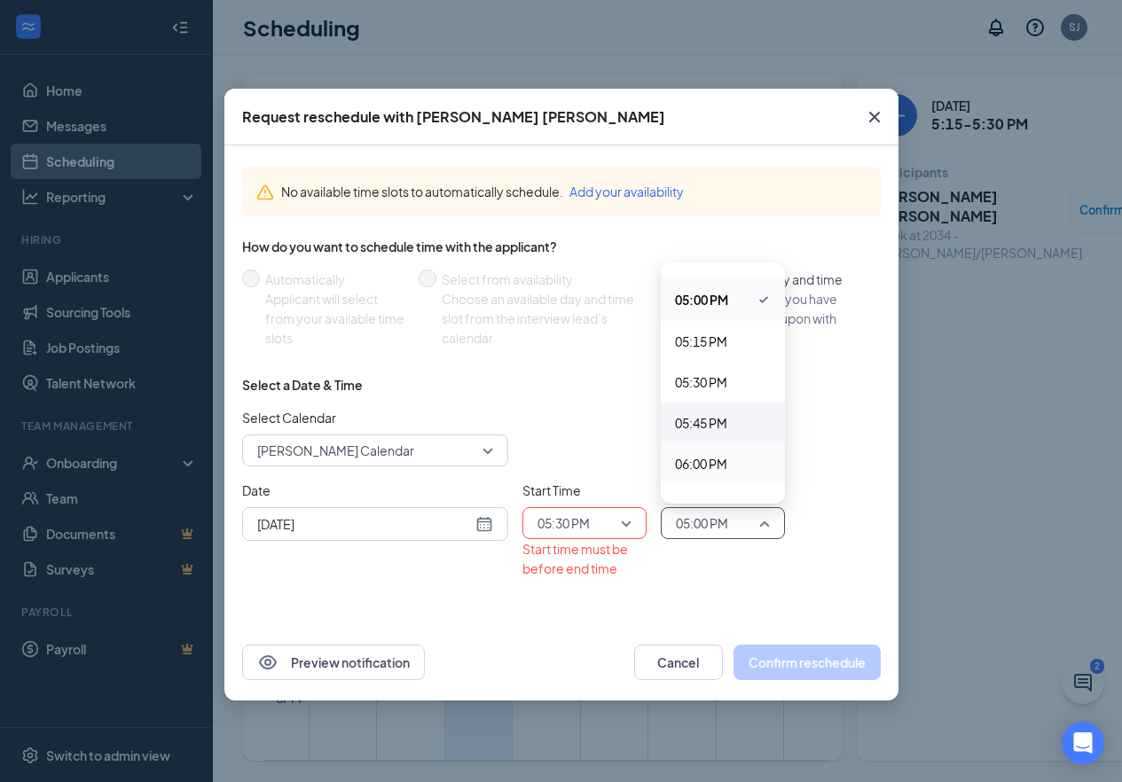
scroll to position [2766, 0]
click at [708, 415] on span "05:45 PM" at bounding box center [701, 421] width 52 height 20
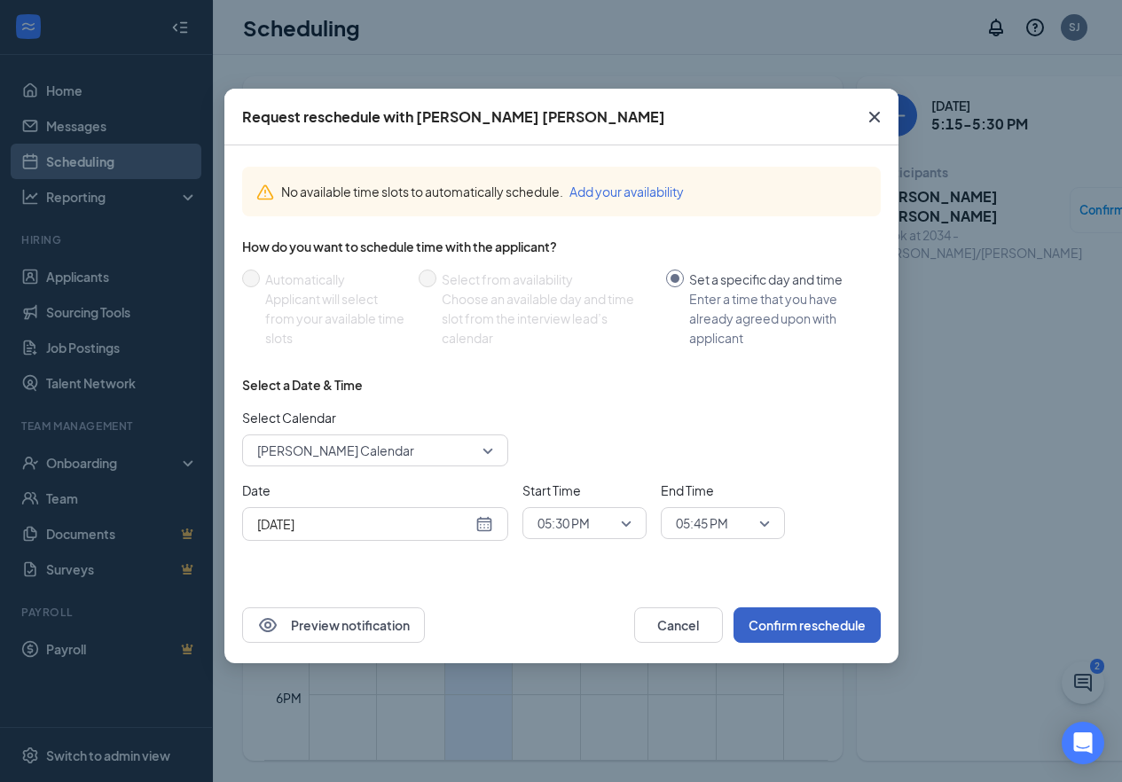
click at [767, 612] on button "Confirm reschedule" at bounding box center [806, 624] width 147 height 35
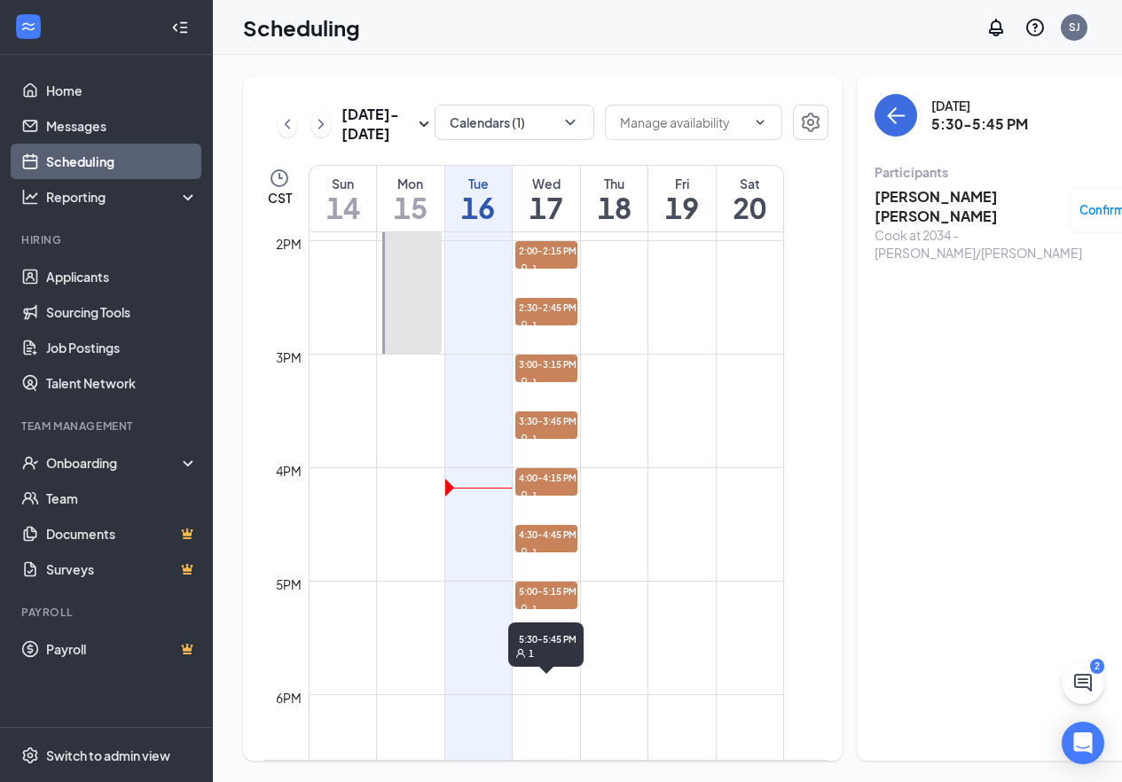
click at [551, 656] on span "5:30-5:45 PM" at bounding box center [546, 647] width 62 height 18
click at [546, 599] on span "5:00-5:15 PM" at bounding box center [546, 591] width 62 height 18
click at [555, 656] on span "5:30-5:45 PM" at bounding box center [546, 647] width 62 height 18
click at [1091, 187] on div "Confirmed" at bounding box center [1117, 210] width 96 height 46
click at [1109, 201] on div "Confirmed" at bounding box center [1117, 210] width 77 height 18
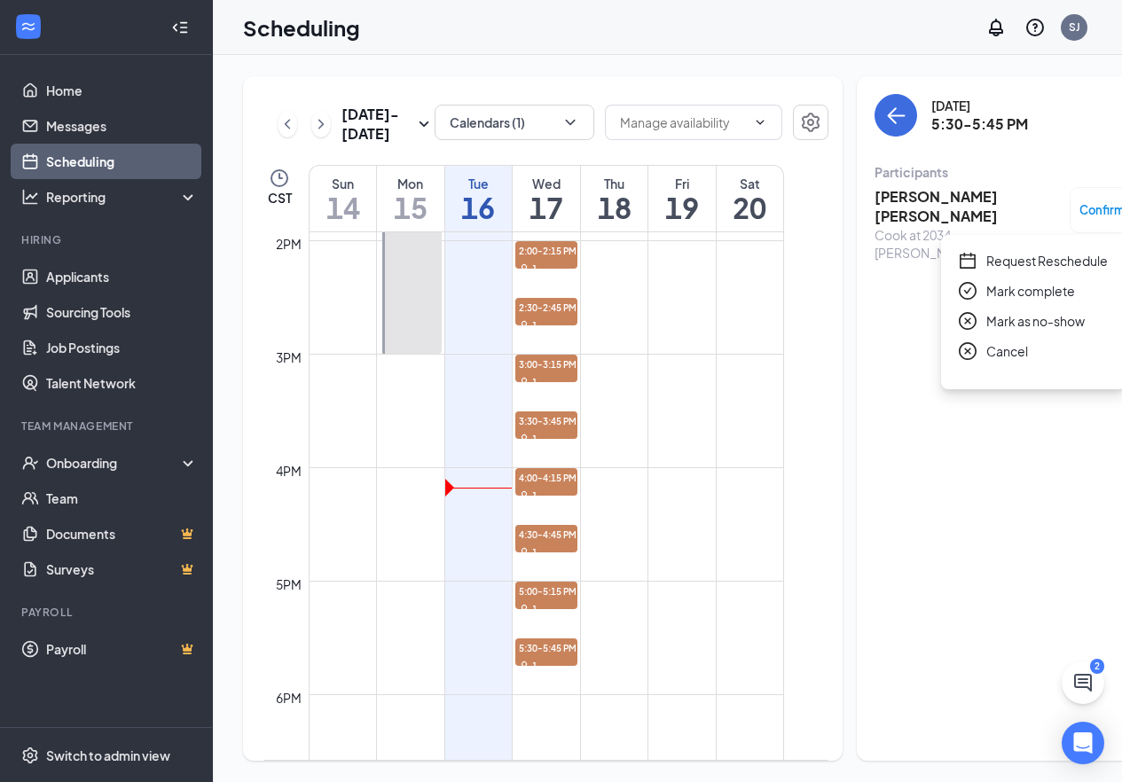
click at [931, 475] on div "[DATE] 5:30-5:45 PM Participants [PERSON_NAME] [PERSON_NAME] [PERSON_NAME] at 2…" at bounding box center [1020, 418] width 326 height 684
